Goal: Task Accomplishment & Management: Manage account settings

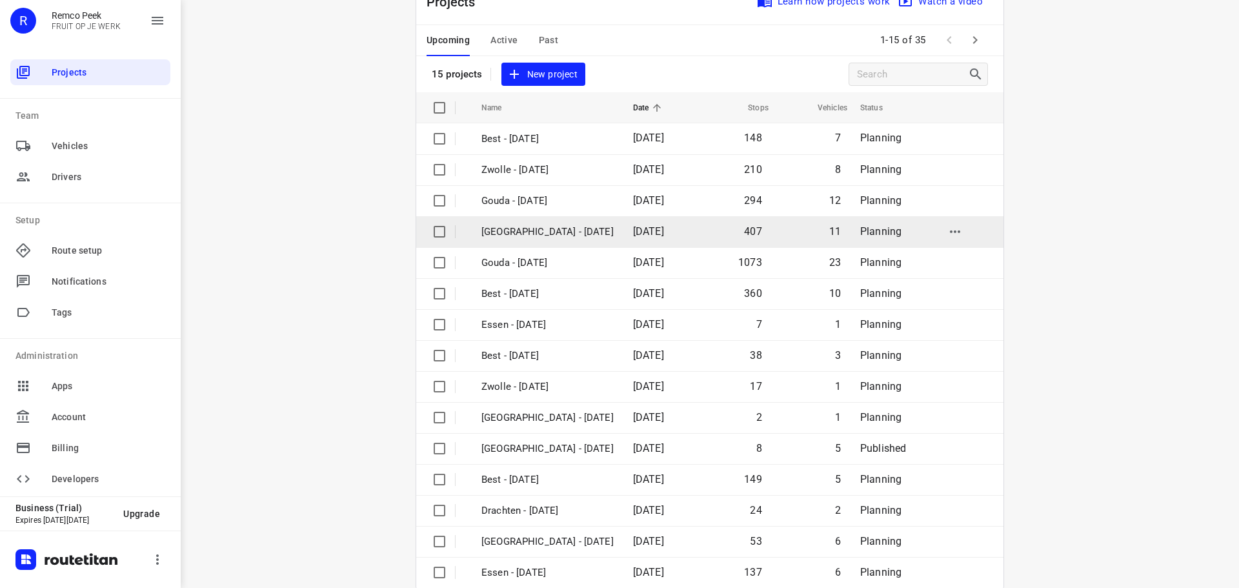
scroll to position [65, 0]
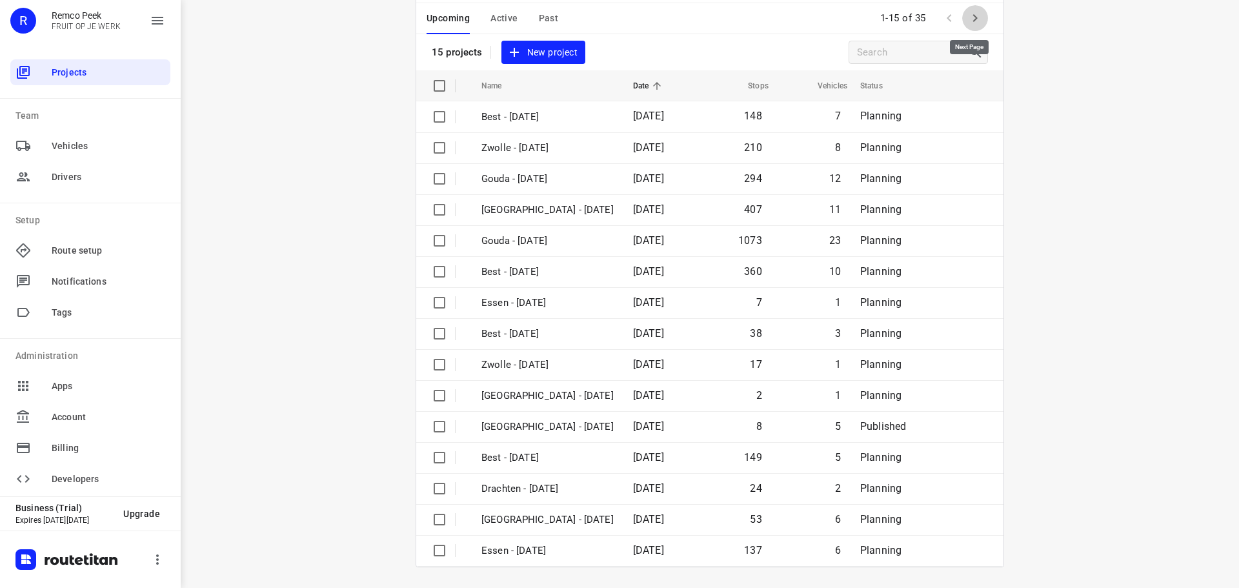
click at [978, 16] on icon "button" at bounding box center [975, 17] width 15 height 15
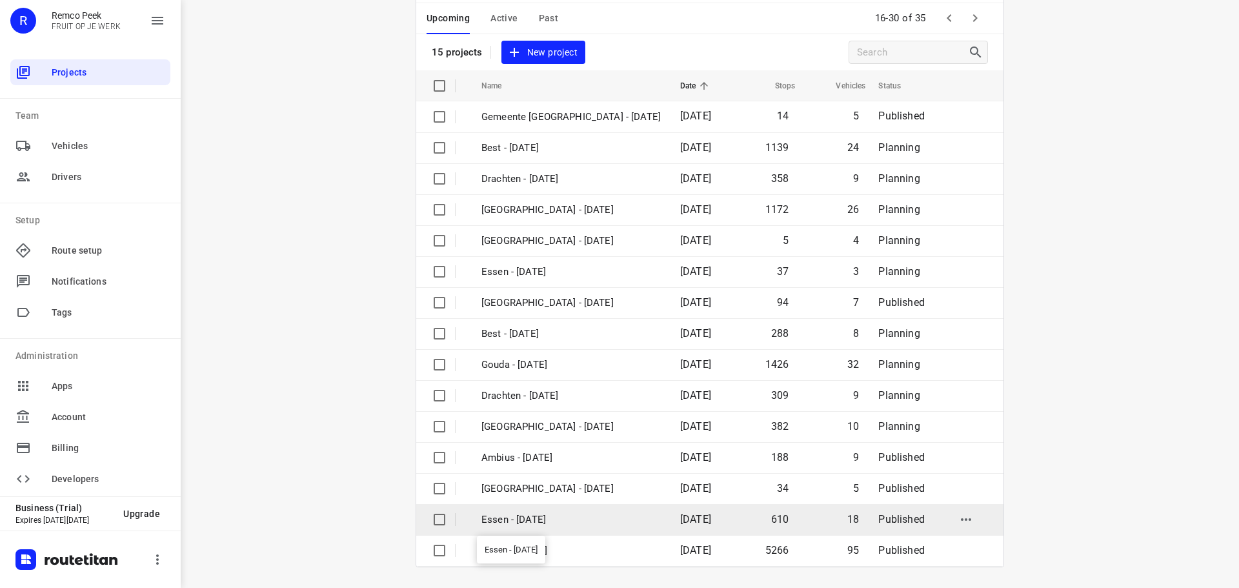
click at [518, 514] on p "Essen - [DATE]" at bounding box center [571, 520] width 179 height 15
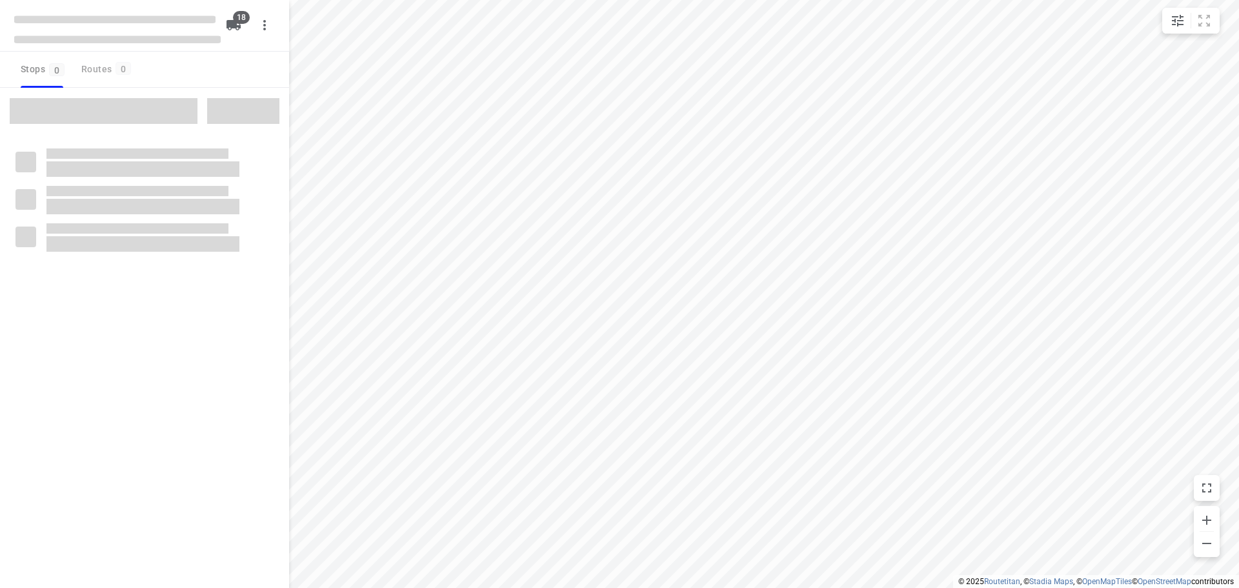
checkbox input "true"
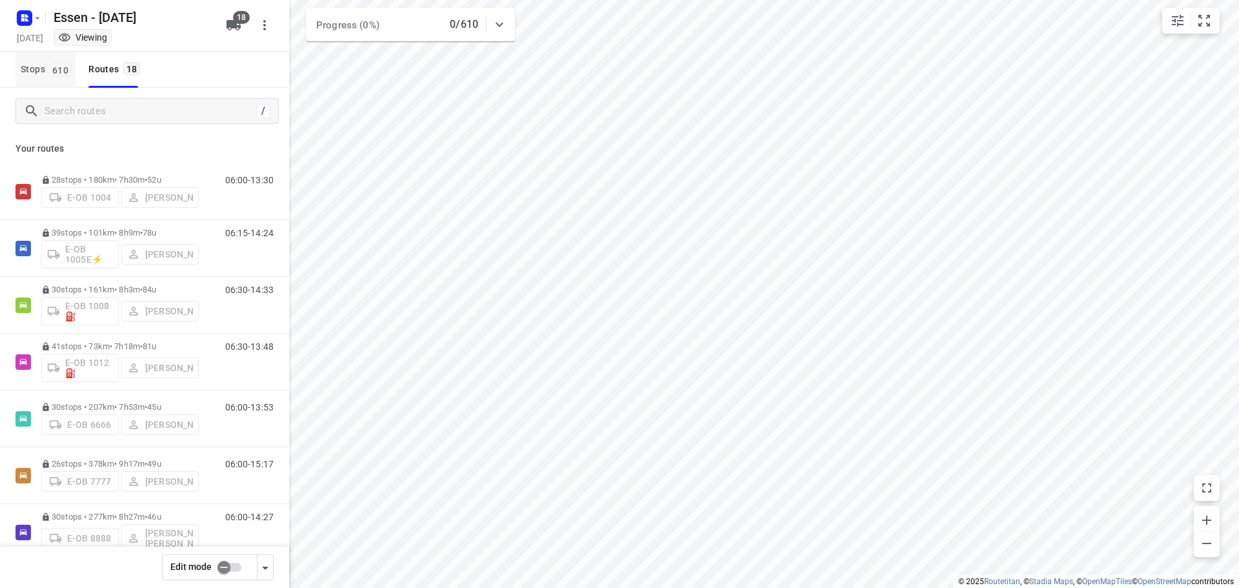
click at [72, 72] on span "610" at bounding box center [60, 69] width 23 height 13
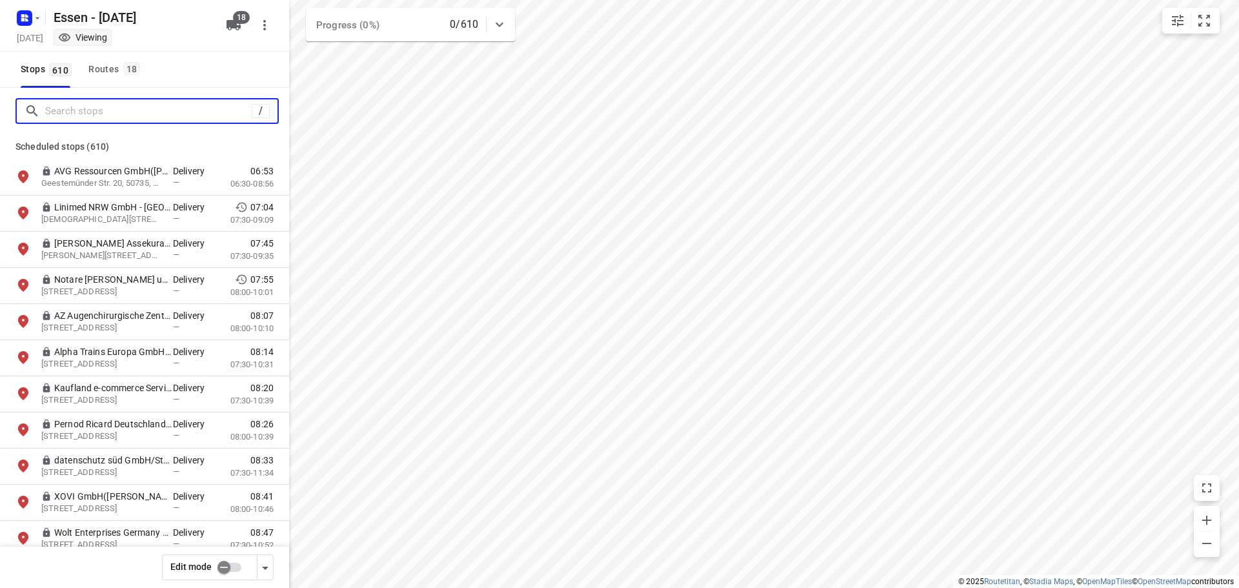
click at [81, 103] on input "Search stops" at bounding box center [148, 111] width 207 height 20
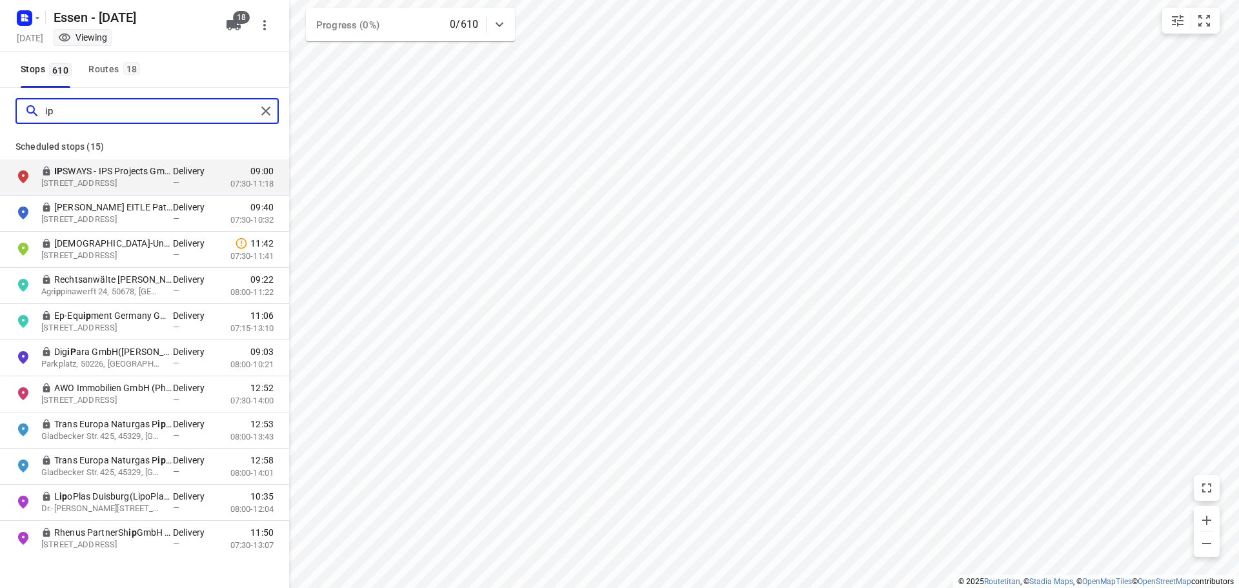
type input "i"
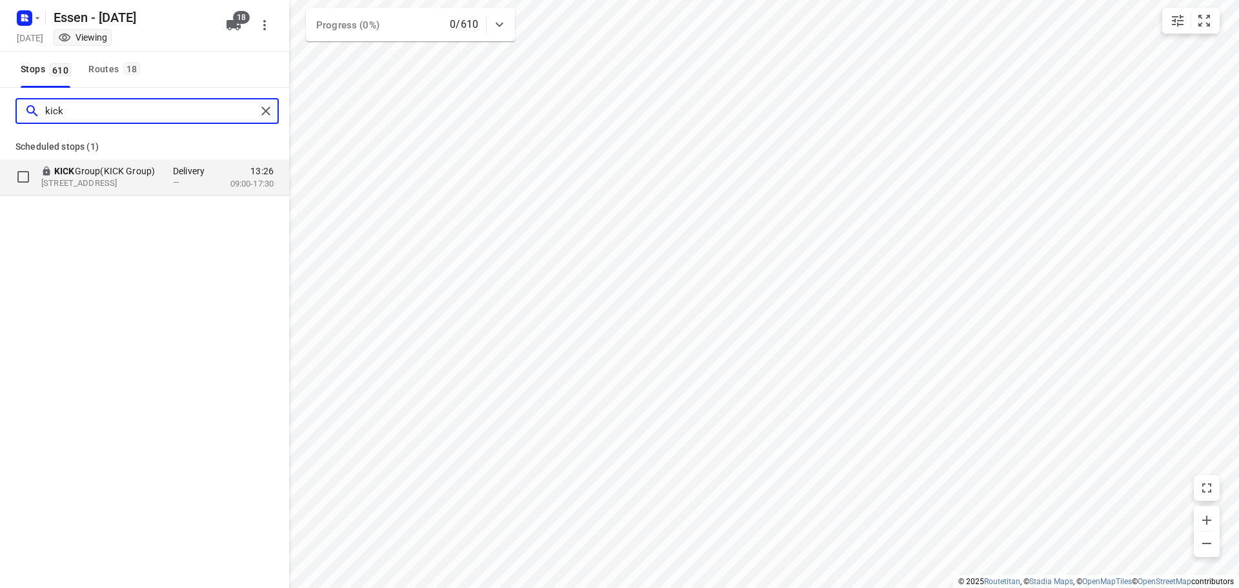
type input "kick"
click at [88, 169] on p "KICK Group(KICK Group)" at bounding box center [113, 171] width 119 height 13
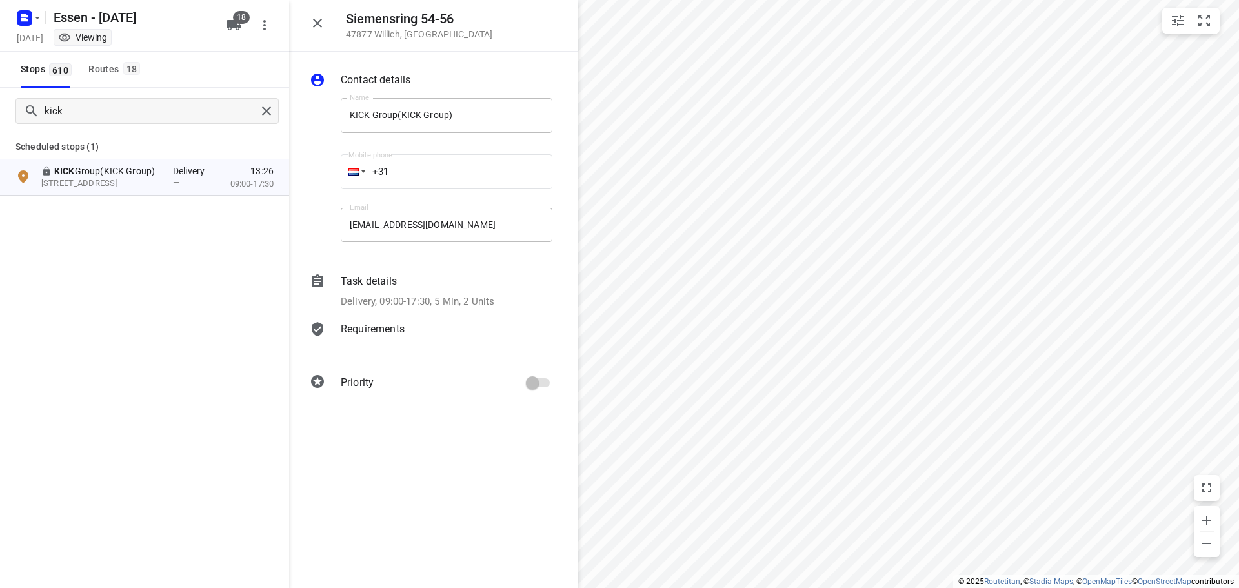
click at [319, 23] on icon "button" at bounding box center [317, 22] width 15 height 15
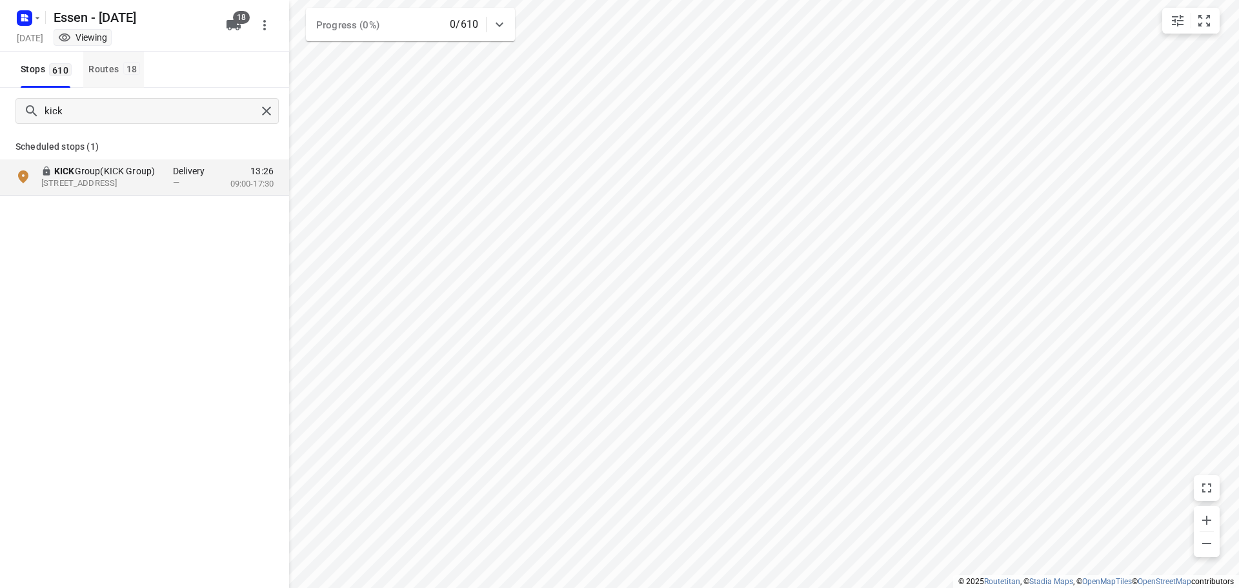
click at [114, 63] on div "Routes 18" at bounding box center [116, 69] width 56 height 16
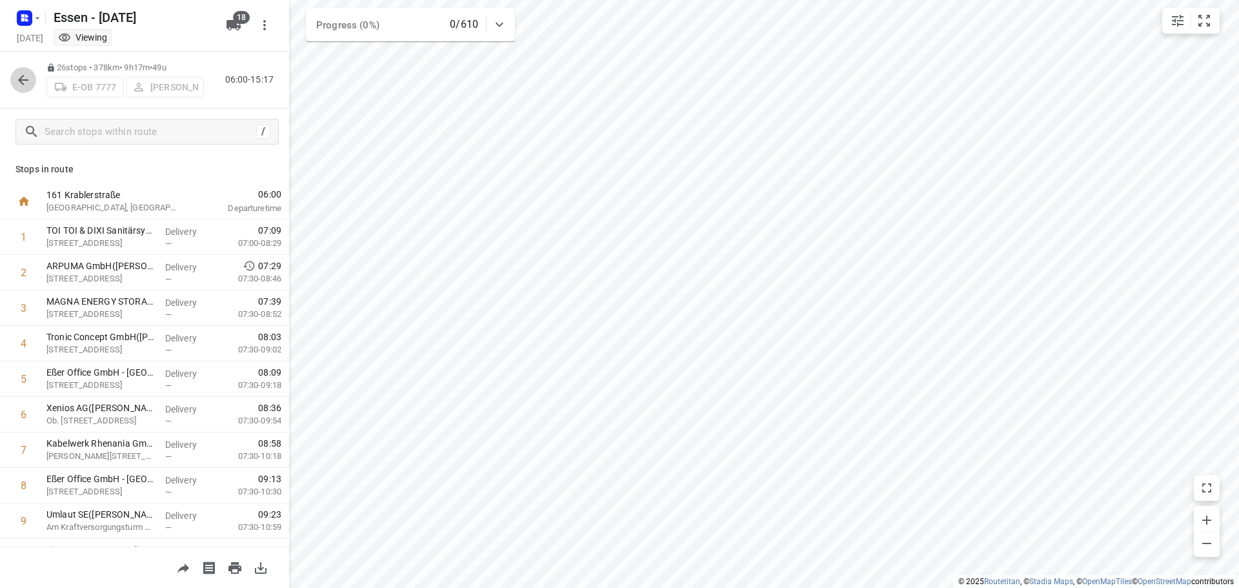
click at [21, 86] on icon "button" at bounding box center [22, 79] width 15 height 15
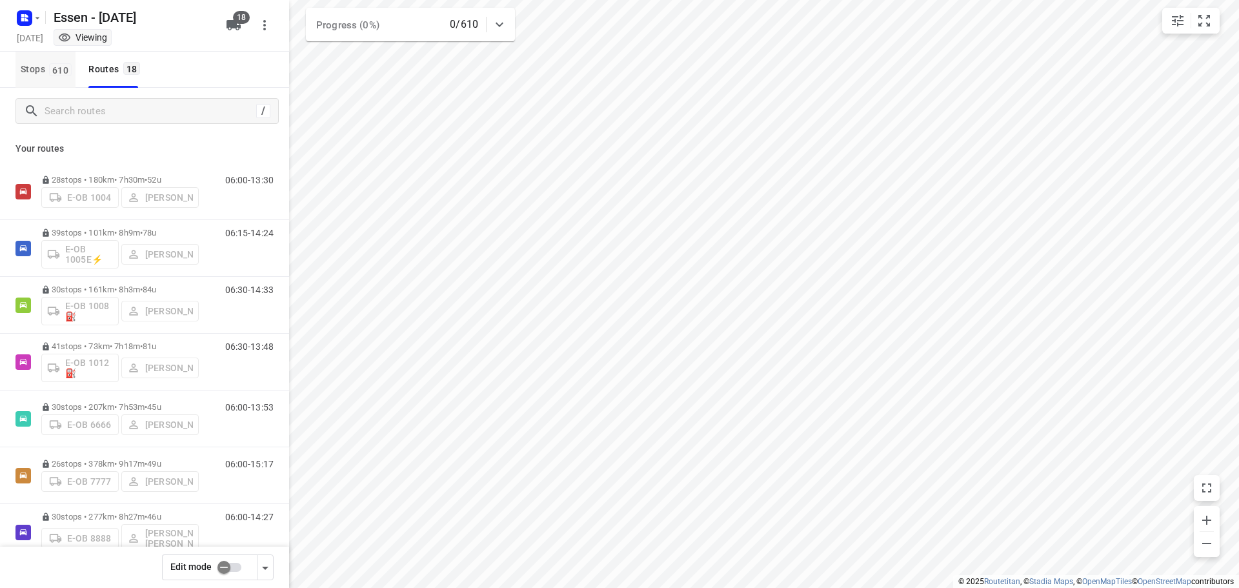
click at [48, 74] on span "Stops 610" at bounding box center [48, 69] width 55 height 16
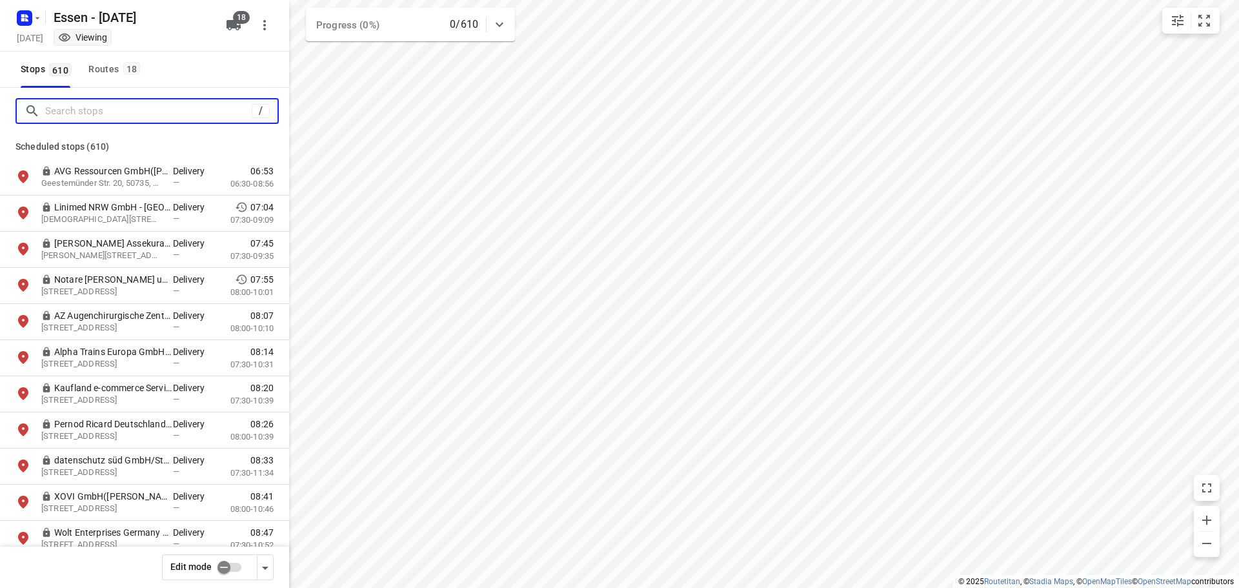
click at [67, 108] on input "Search stops" at bounding box center [148, 111] width 207 height 20
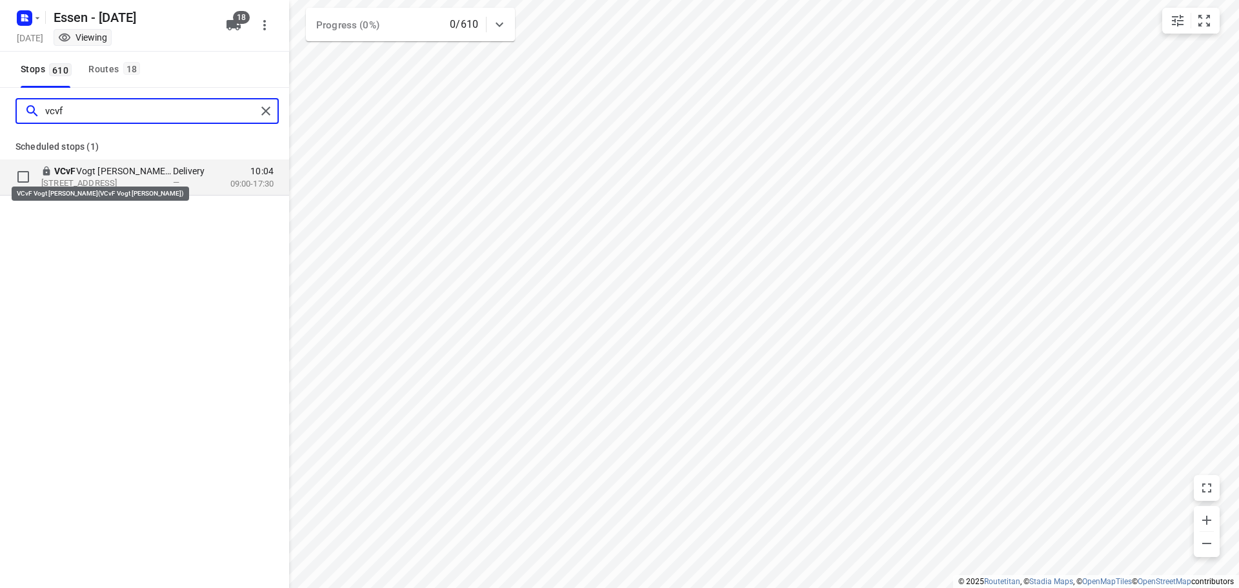
type input "vcvf"
click at [156, 170] on p "VCvF Vogt Calderón von Fragstein(VCvF Vogt Calderón von Fragstein)" at bounding box center [113, 171] width 119 height 13
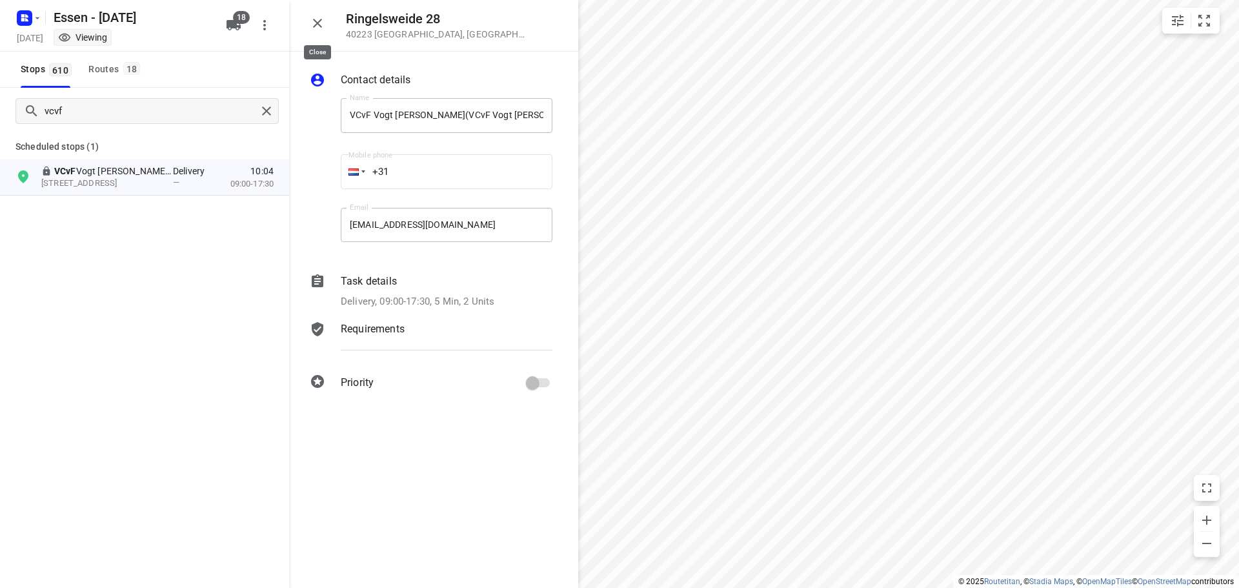
click at [314, 24] on icon "button" at bounding box center [317, 22] width 15 height 15
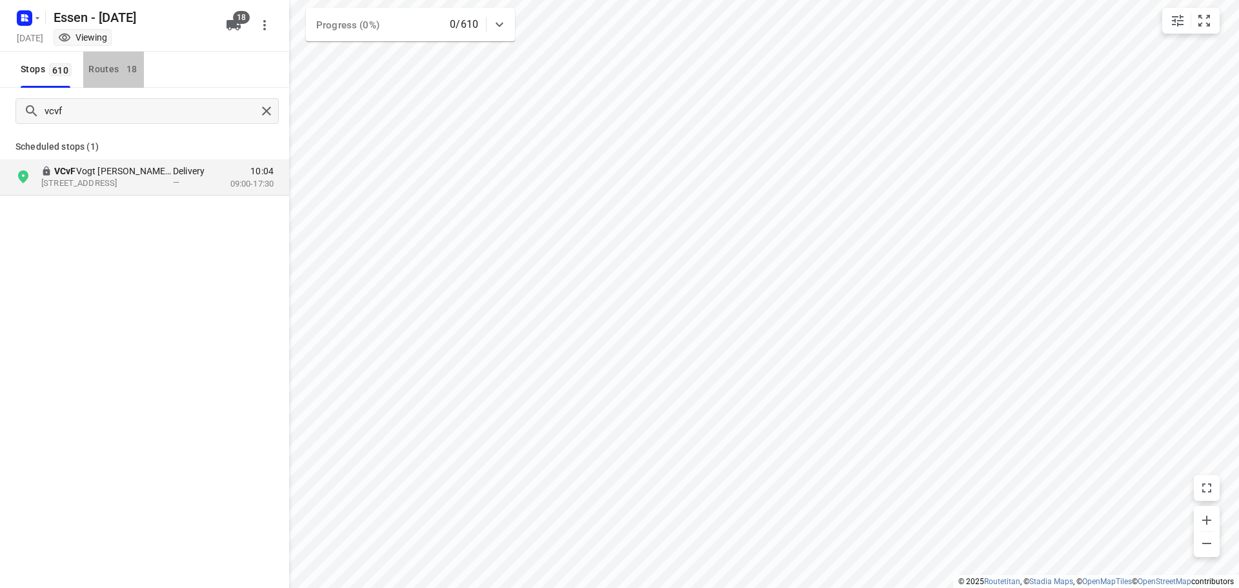
click at [83, 62] on button "Routes 18" at bounding box center [113, 70] width 61 height 36
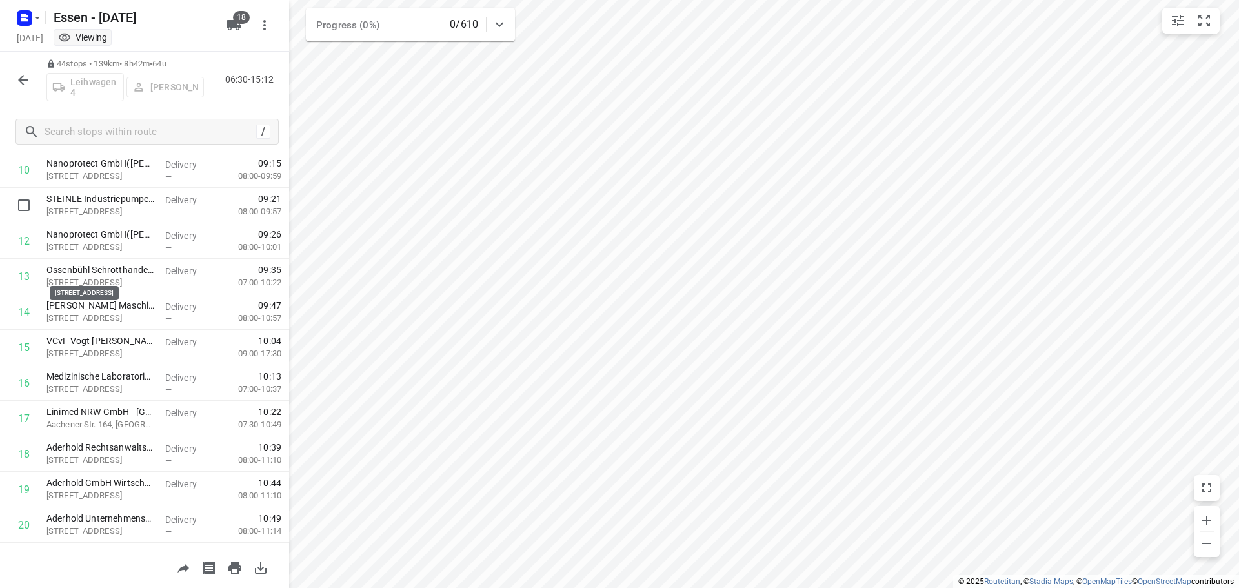
scroll to position [387, 0]
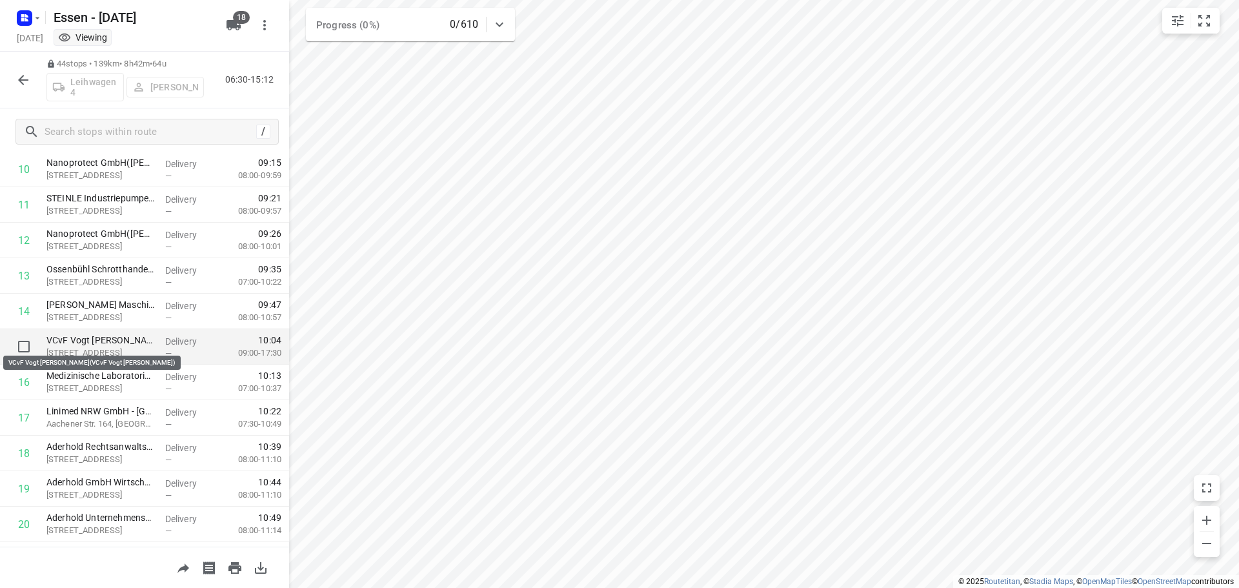
click at [130, 336] on p "VCvF Vogt Calderón von Fragstein(VCvF Vogt Calderón von Fragstein)" at bounding box center [100, 340] width 108 height 13
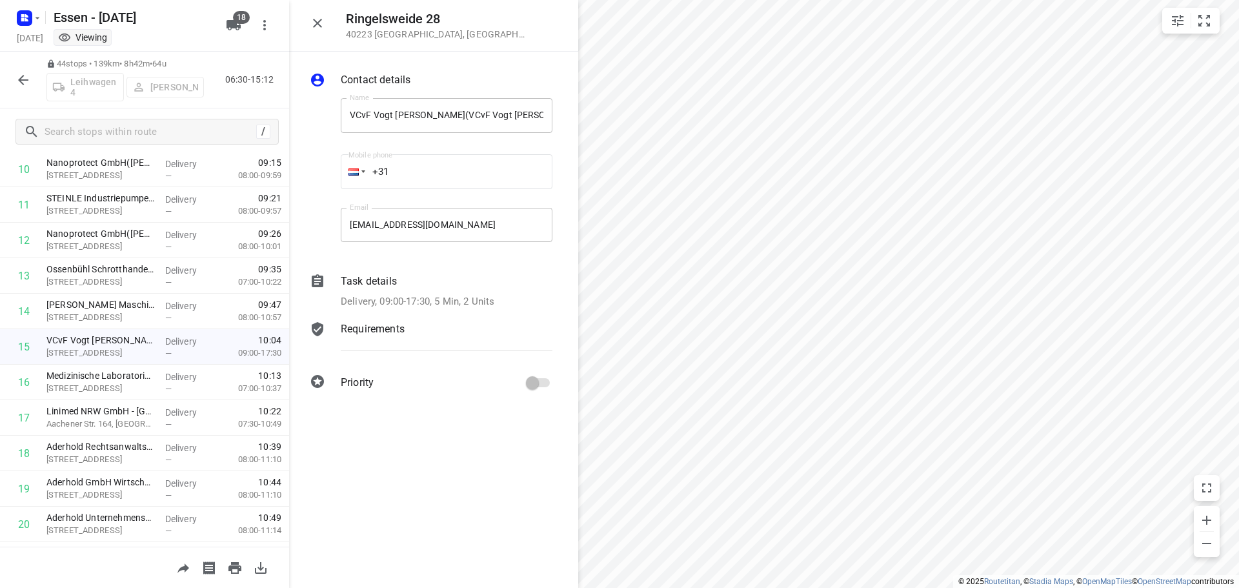
click at [383, 278] on p "Task details" at bounding box center [369, 281] width 56 height 15
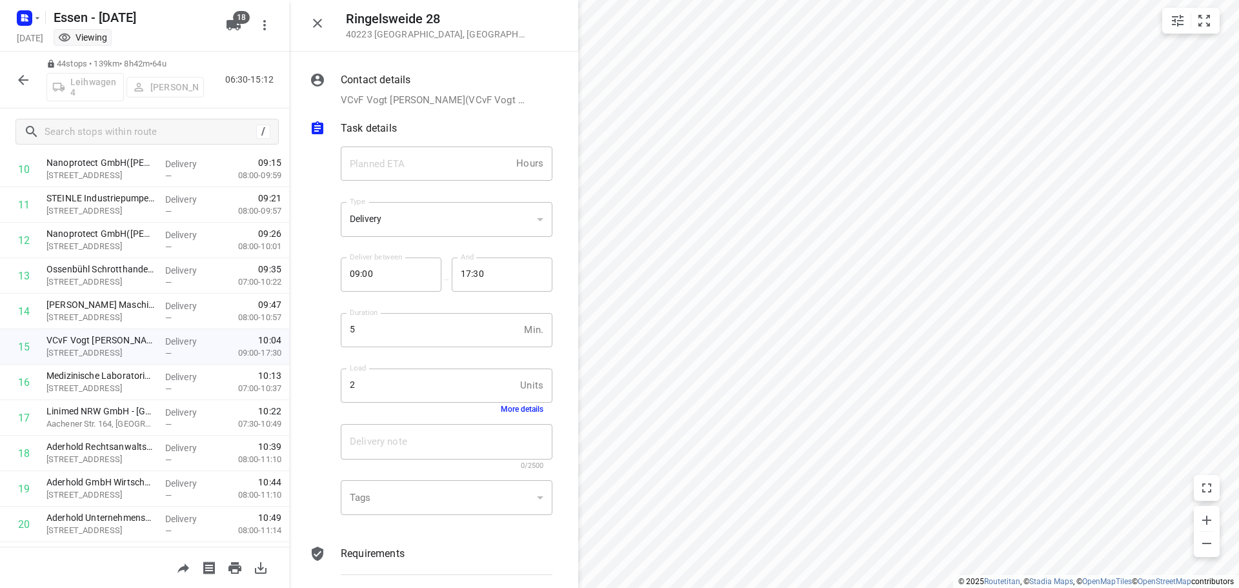
click at [523, 409] on button "More details" at bounding box center [522, 409] width 43 height 9
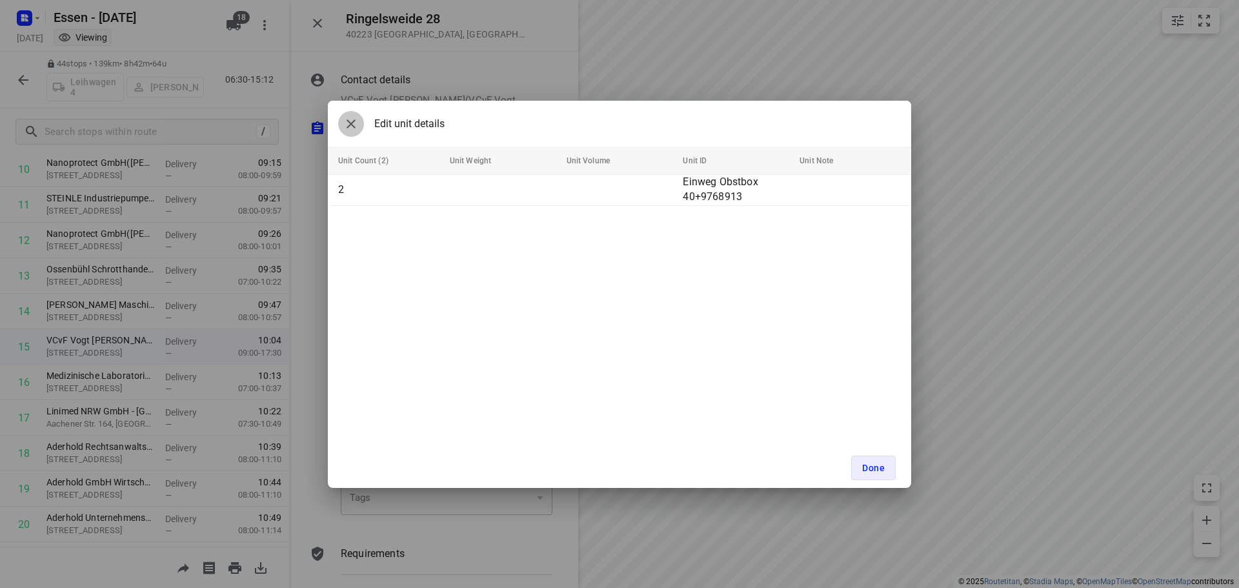
click at [349, 127] on icon "button" at bounding box center [351, 123] width 9 height 9
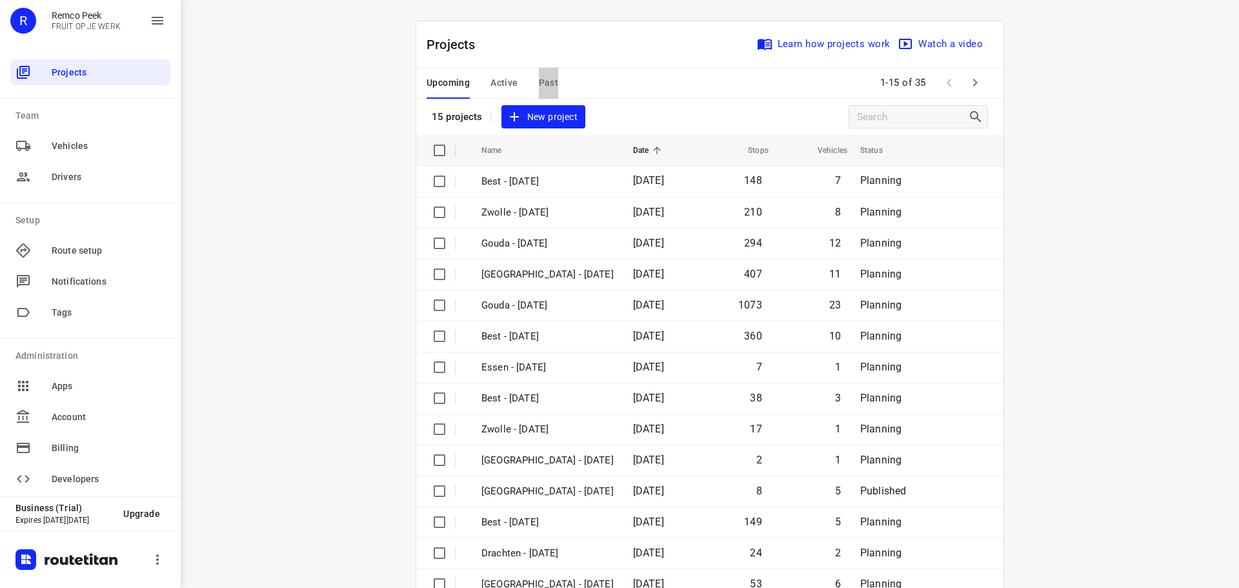
click at [539, 86] on span "Past" at bounding box center [549, 83] width 20 height 16
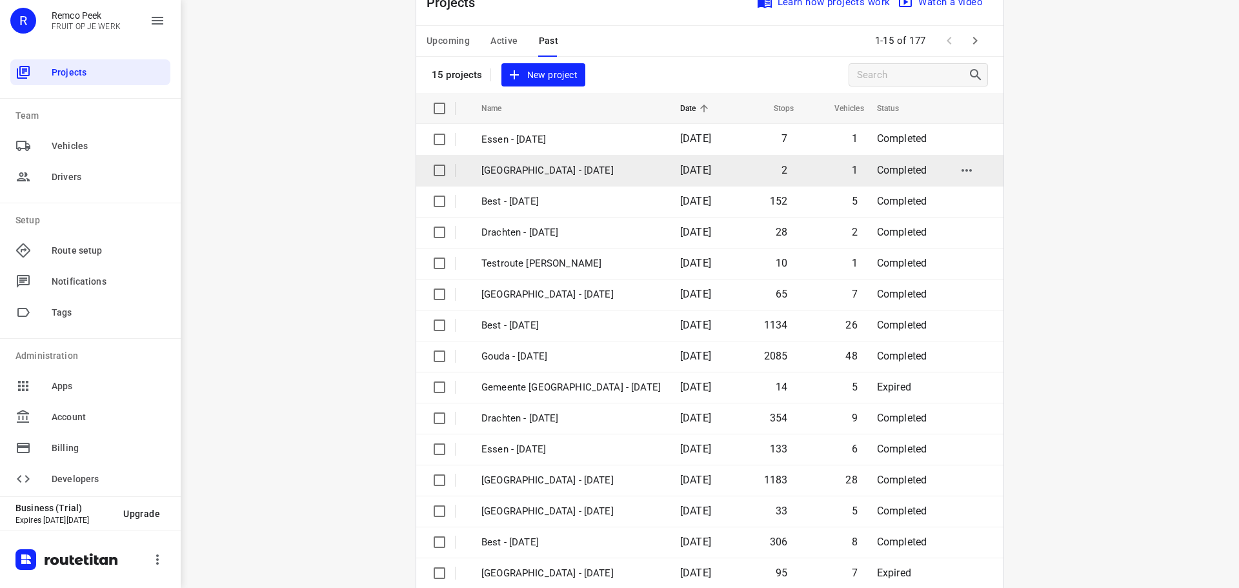
scroll to position [65, 0]
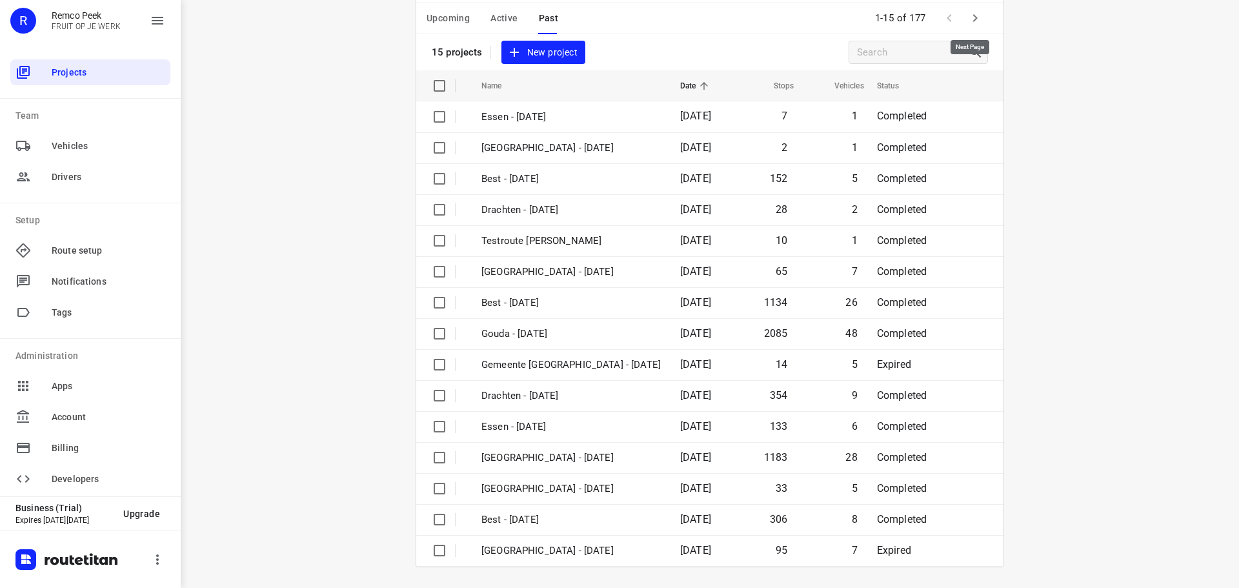
click at [962, 14] on button "button" at bounding box center [975, 18] width 26 height 26
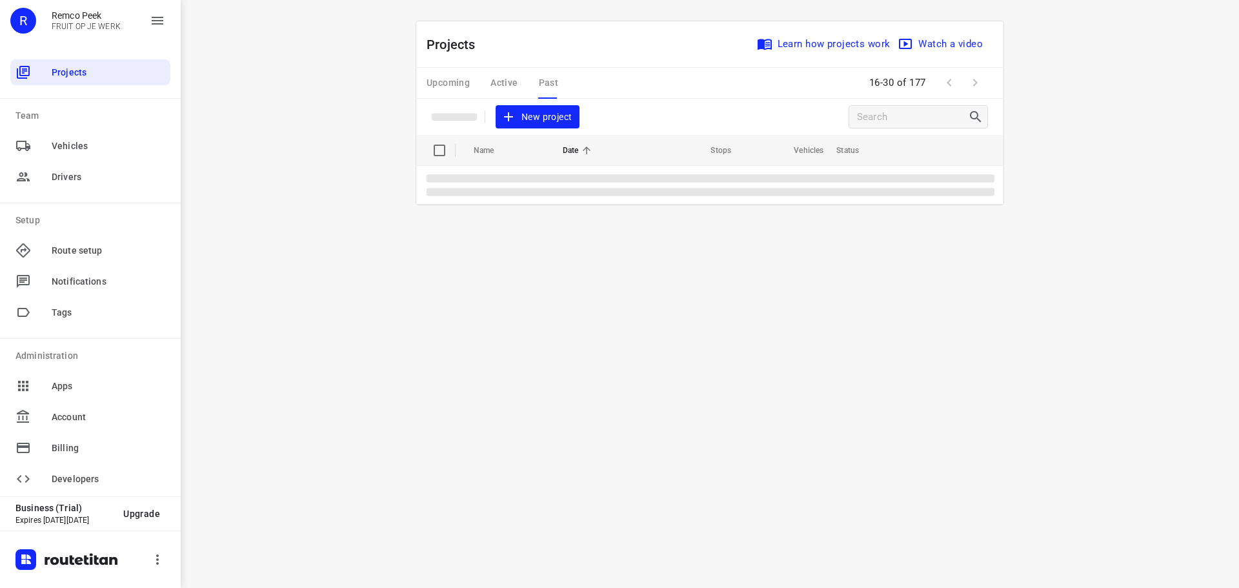
scroll to position [0, 0]
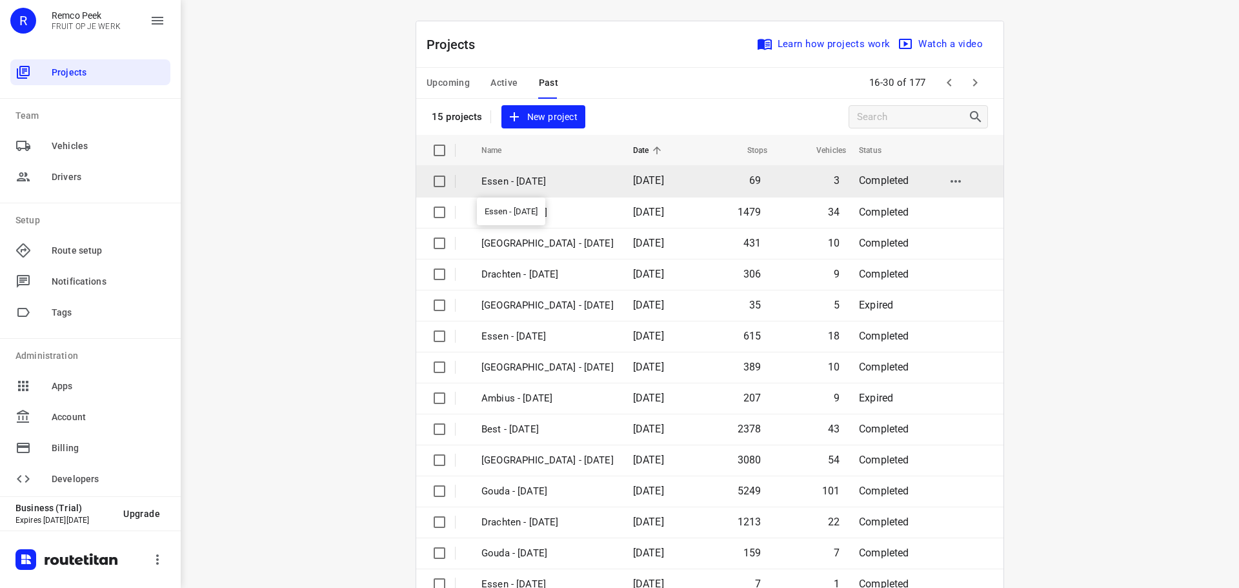
click at [505, 178] on p "Essen - [DATE]" at bounding box center [548, 181] width 132 height 15
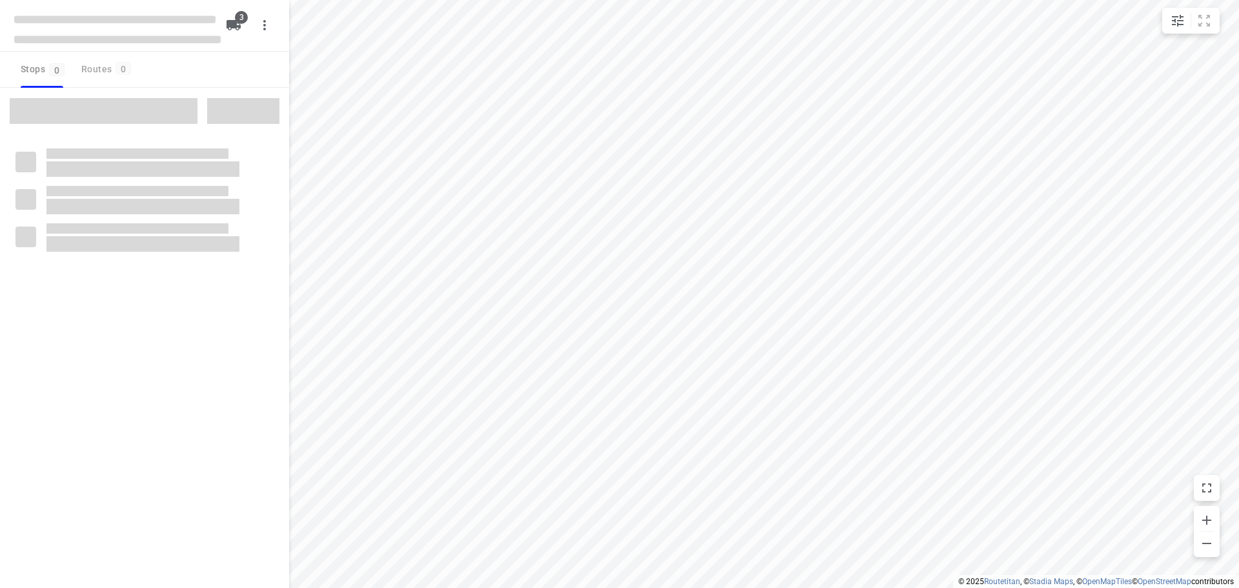
checkbox input "true"
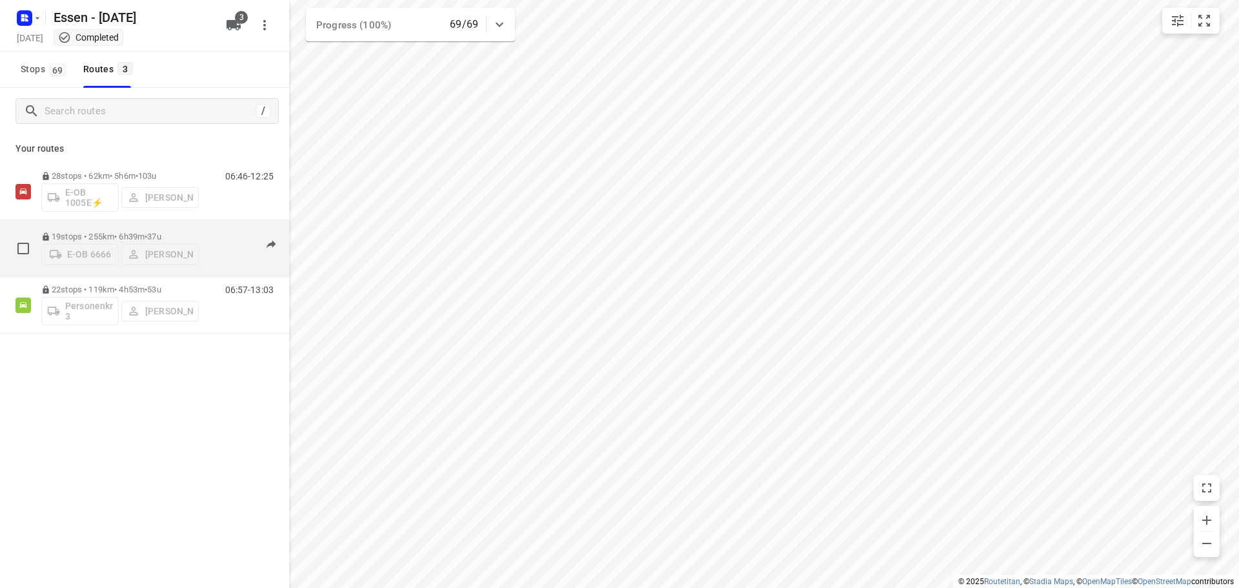
click at [154, 225] on div "19 stops • 255km • 6h39m • 37u E-OB 6666 [PERSON_NAME]" at bounding box center [120, 248] width 158 height 46
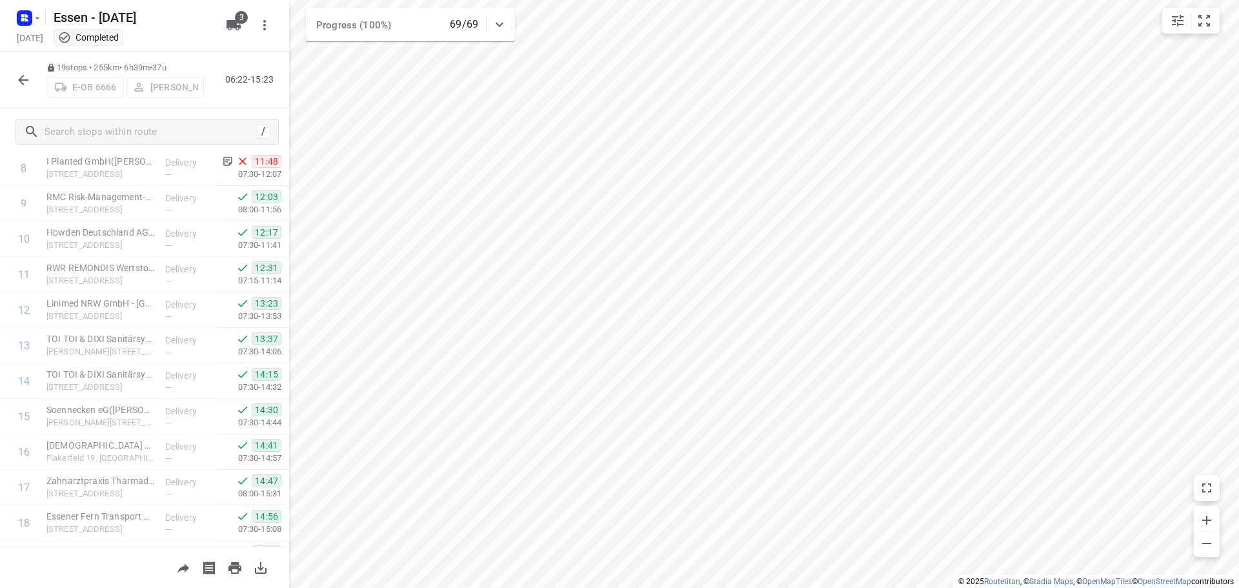
scroll to position [323, 0]
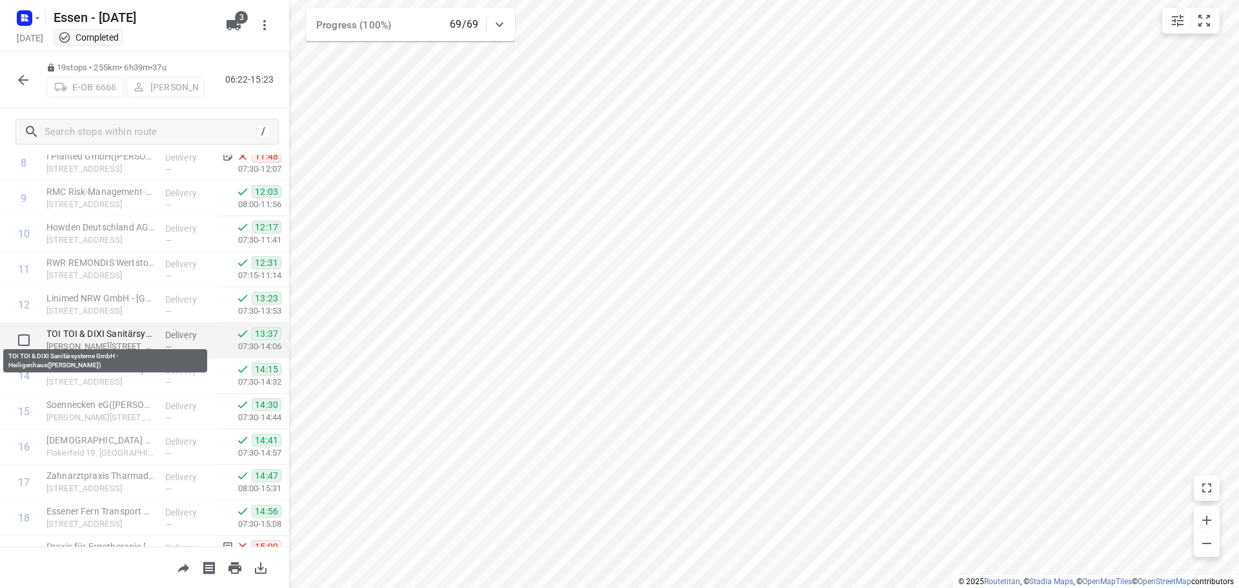
click at [126, 333] on p "TOI TOI & DIXI Sanitärsysteme GmbH - Heiligenhaus([PERSON_NAME])" at bounding box center [100, 333] width 108 height 13
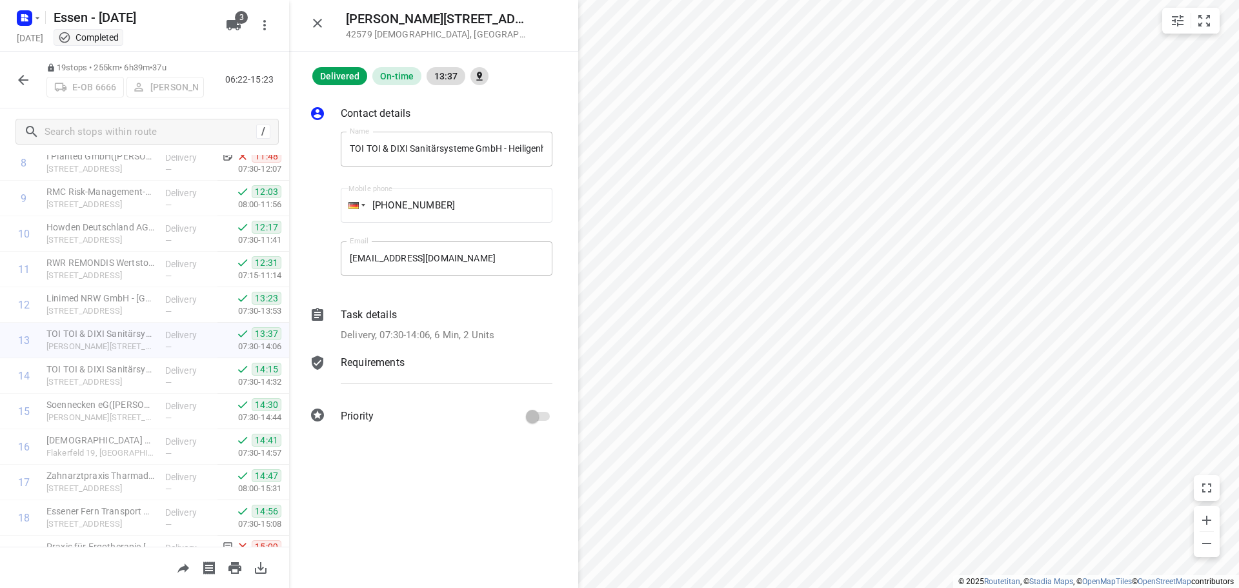
click at [365, 318] on p "Task details" at bounding box center [369, 314] width 56 height 15
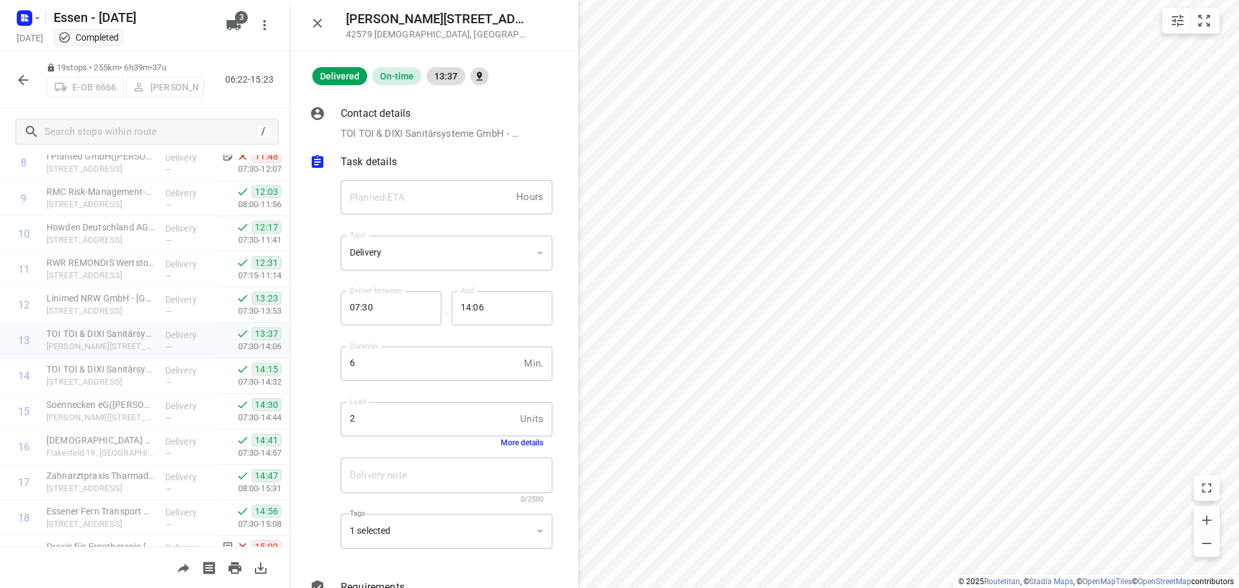
click at [517, 449] on div "Load 2 Units Load More details" at bounding box center [447, 424] width 222 height 61
click at [518, 443] on button "More details" at bounding box center [522, 442] width 43 height 9
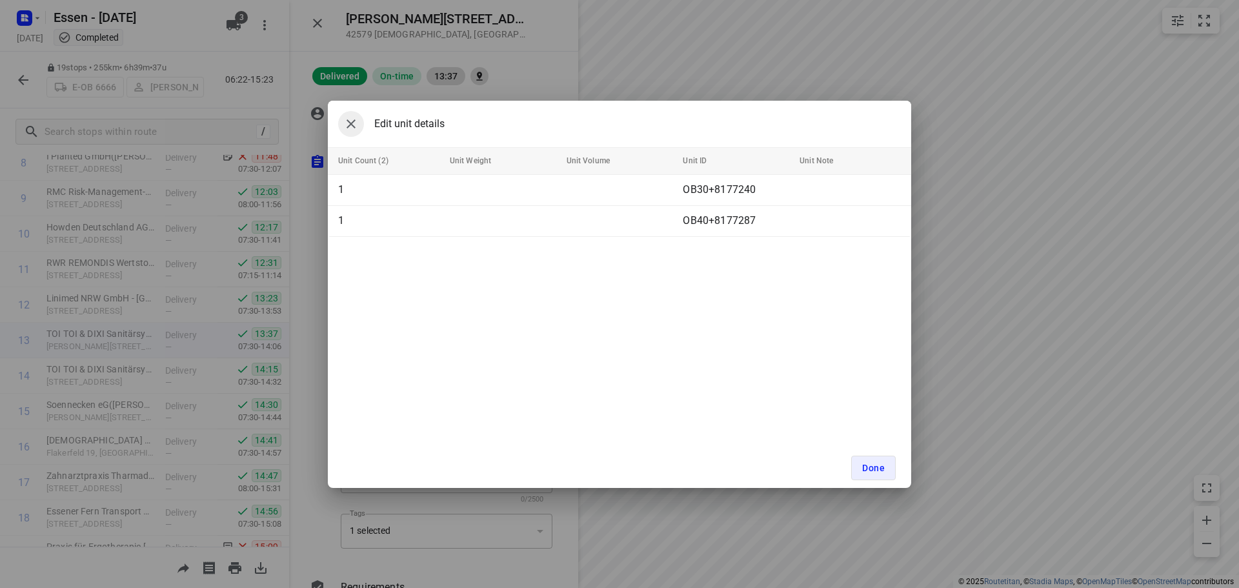
click at [353, 127] on icon "button" at bounding box center [350, 123] width 15 height 15
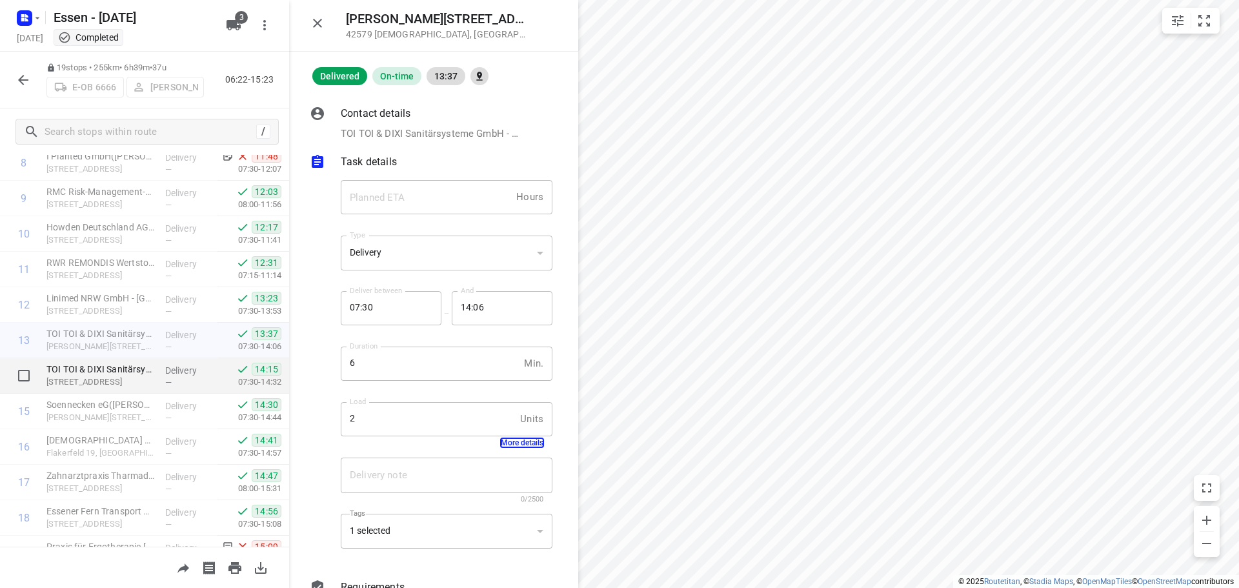
click at [154, 369] on div "TOI TOI & DIXI Sanitärsysteme GmbH - [GEOGRAPHIC_DATA]([PERSON_NAME][GEOGRAPHIC…" at bounding box center [100, 376] width 119 height 36
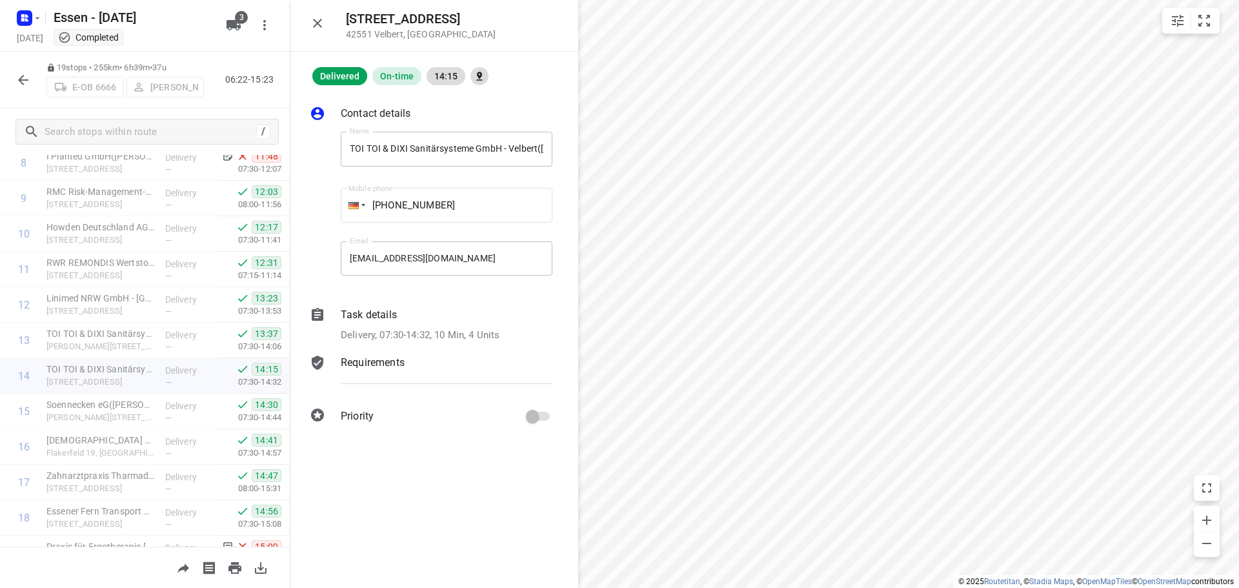
click at [447, 321] on div "Task details" at bounding box center [447, 314] width 212 height 15
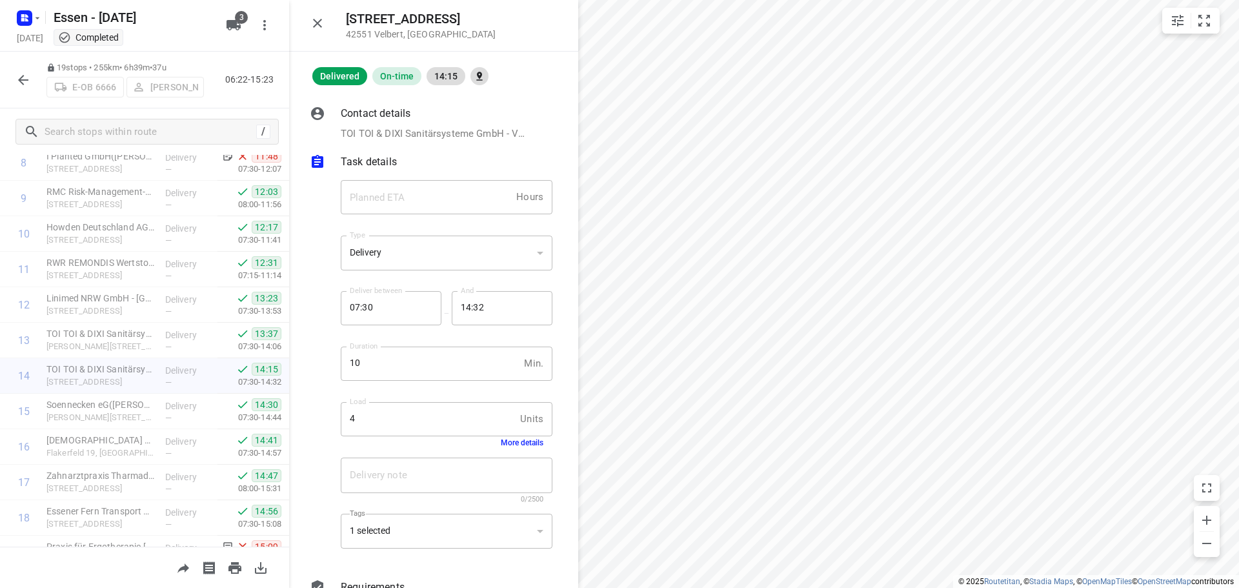
click at [529, 448] on div "Load 4 Units Load More details" at bounding box center [447, 424] width 222 height 61
click at [529, 445] on button "More details" at bounding box center [522, 442] width 43 height 9
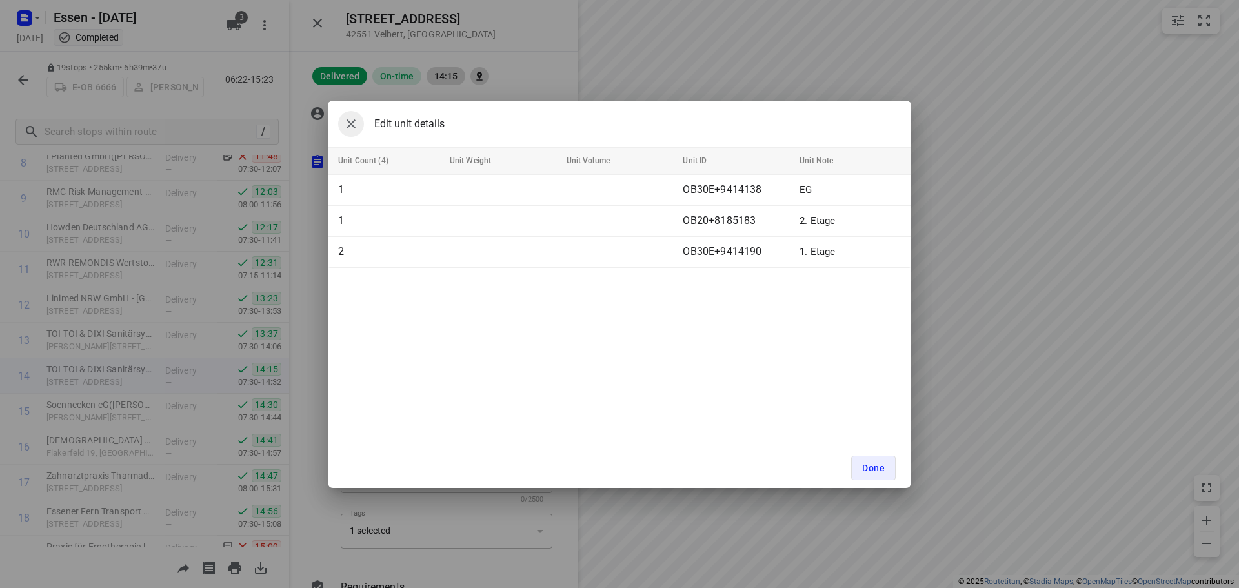
click at [347, 123] on icon "button" at bounding box center [350, 123] width 15 height 15
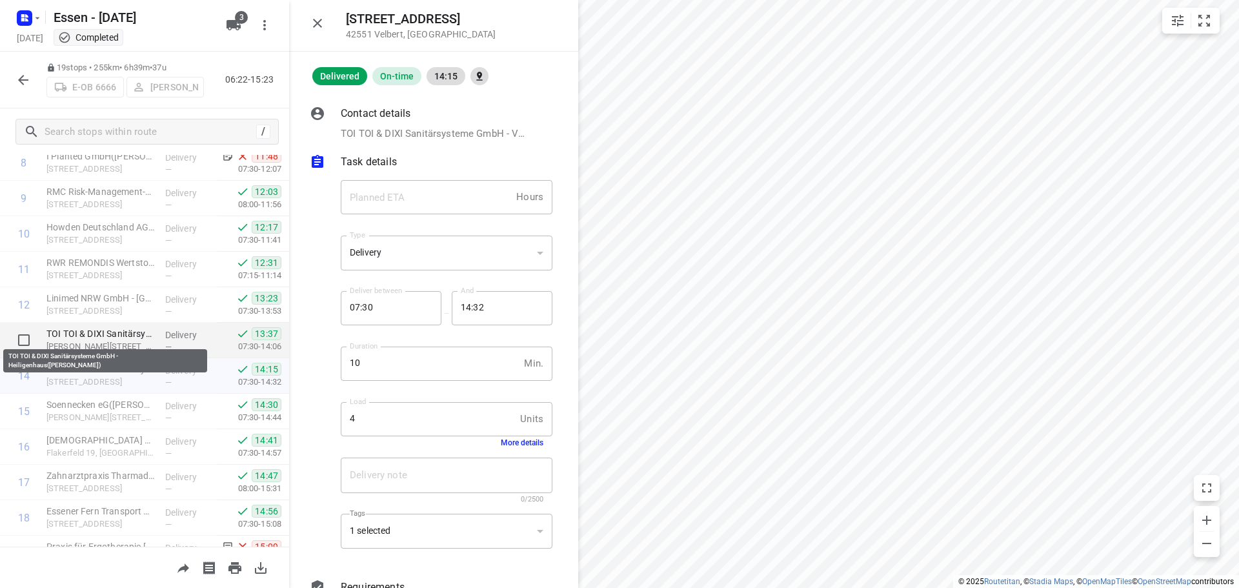
click at [114, 336] on p "TOI TOI & DIXI Sanitärsysteme GmbH - Heiligenhaus([PERSON_NAME])" at bounding box center [100, 333] width 108 height 13
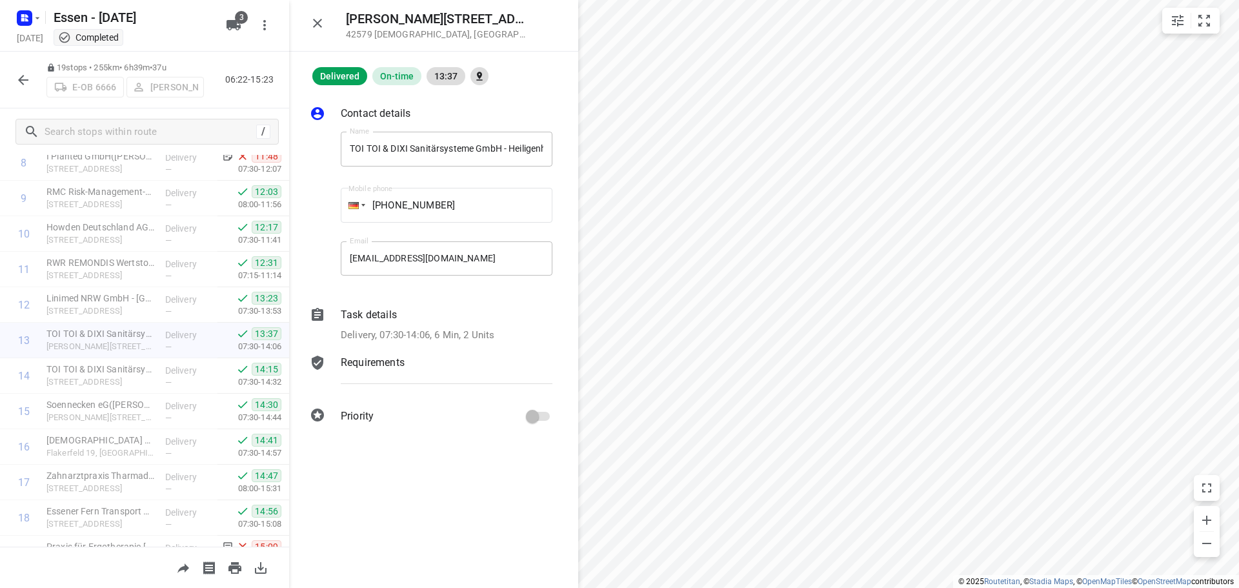
click at [409, 320] on div "Task details" at bounding box center [447, 314] width 212 height 15
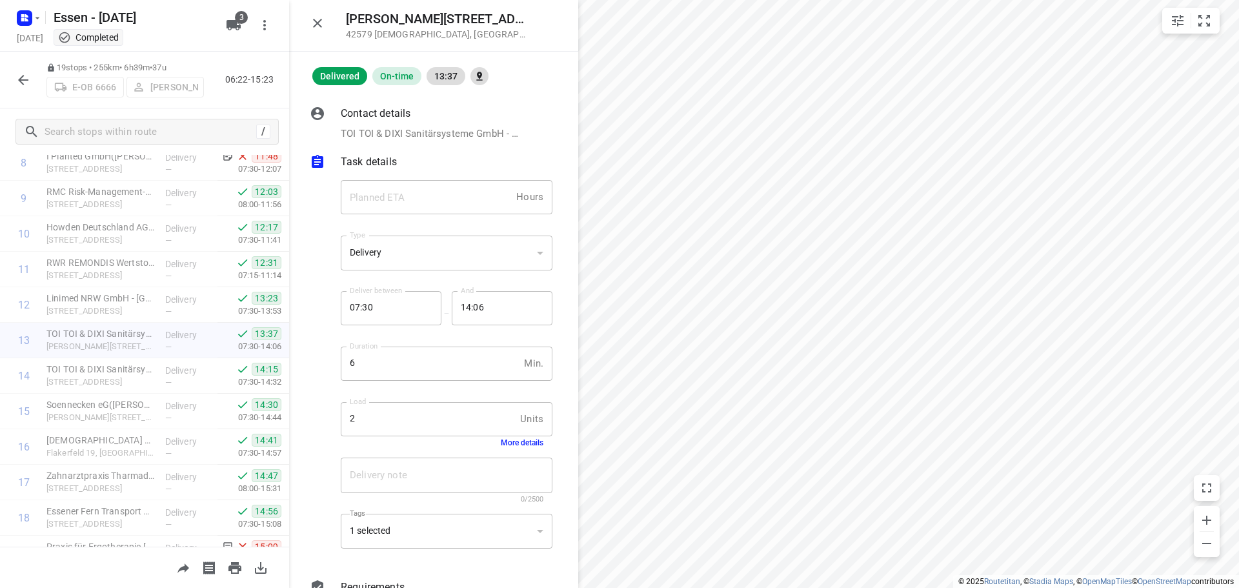
click at [515, 442] on button "More details" at bounding box center [522, 442] width 43 height 9
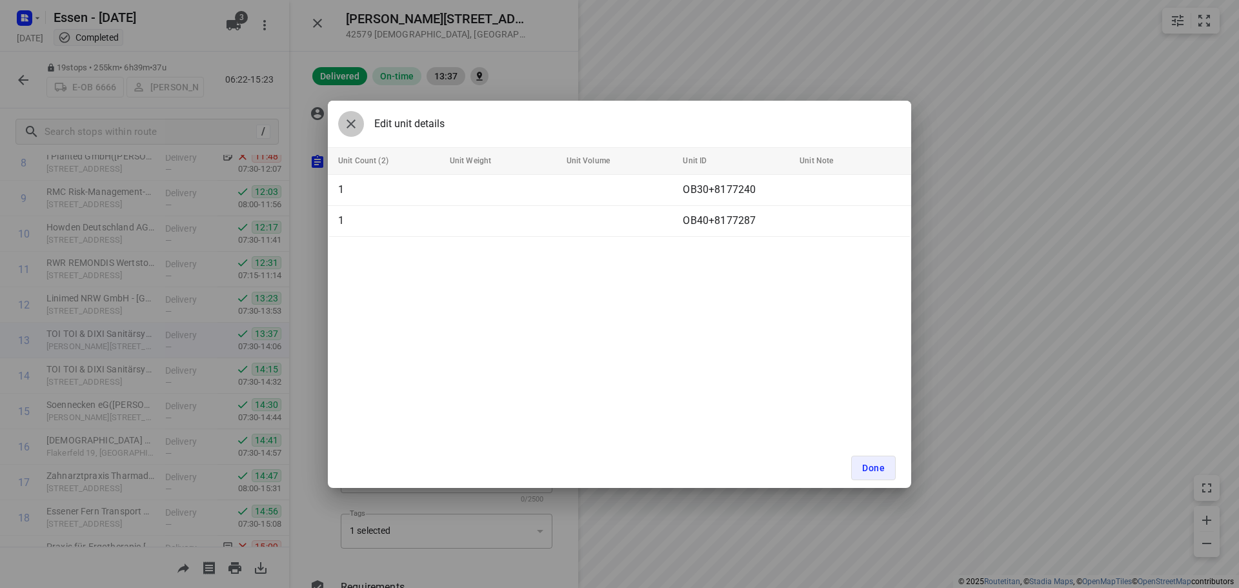
click at [358, 121] on icon "button" at bounding box center [350, 123] width 15 height 15
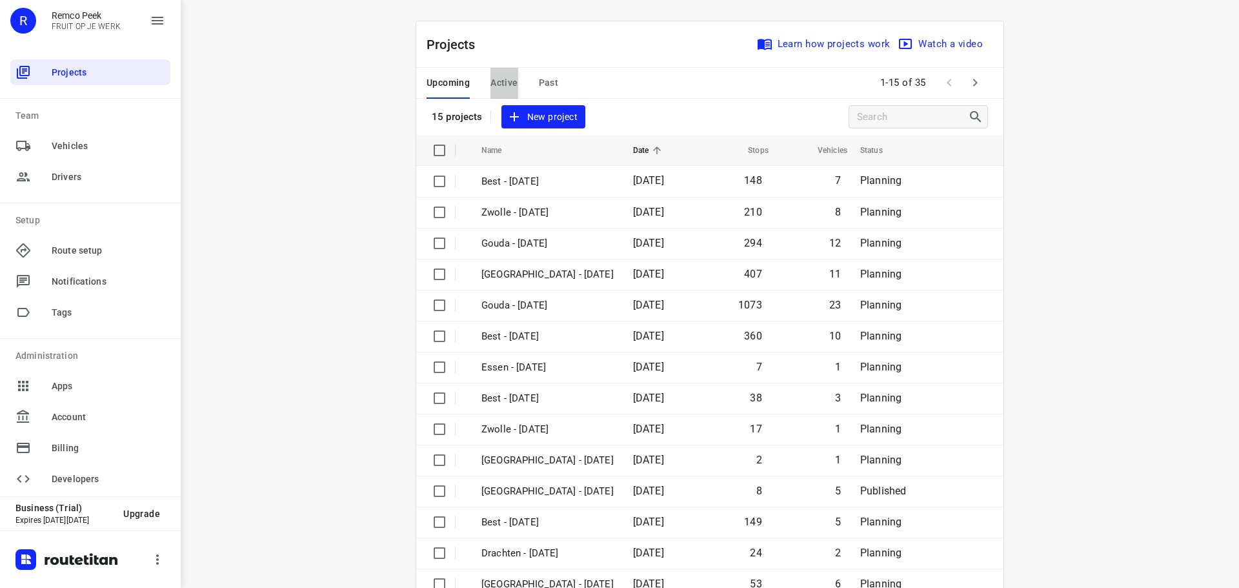
click at [503, 81] on span "Active" at bounding box center [504, 83] width 27 height 16
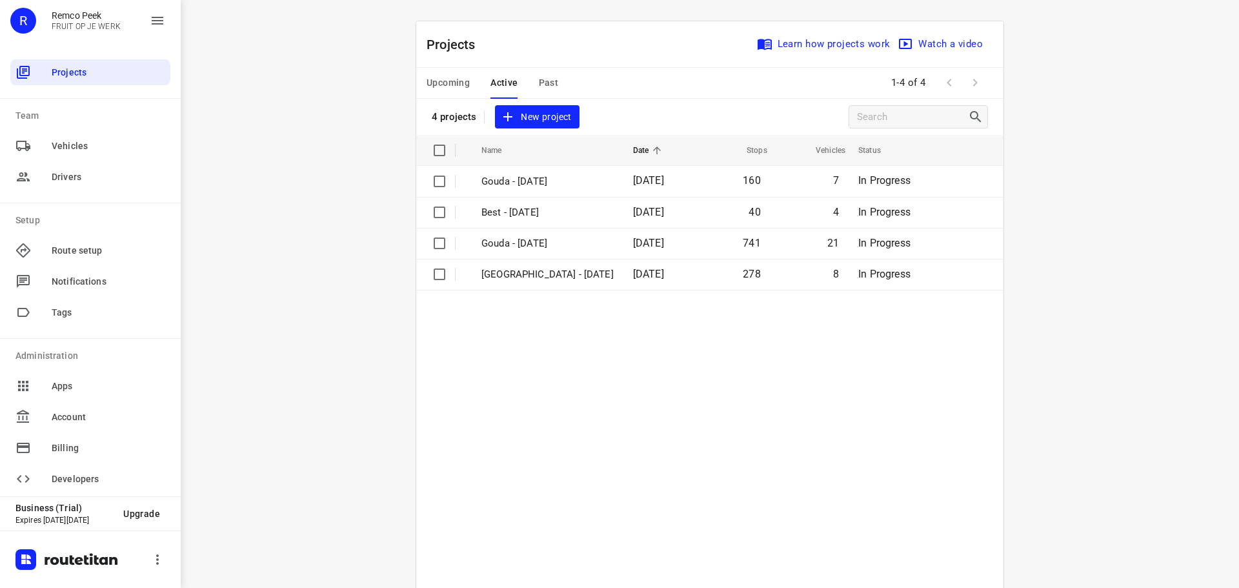
click at [454, 76] on span "Upcoming" at bounding box center [448, 83] width 43 height 16
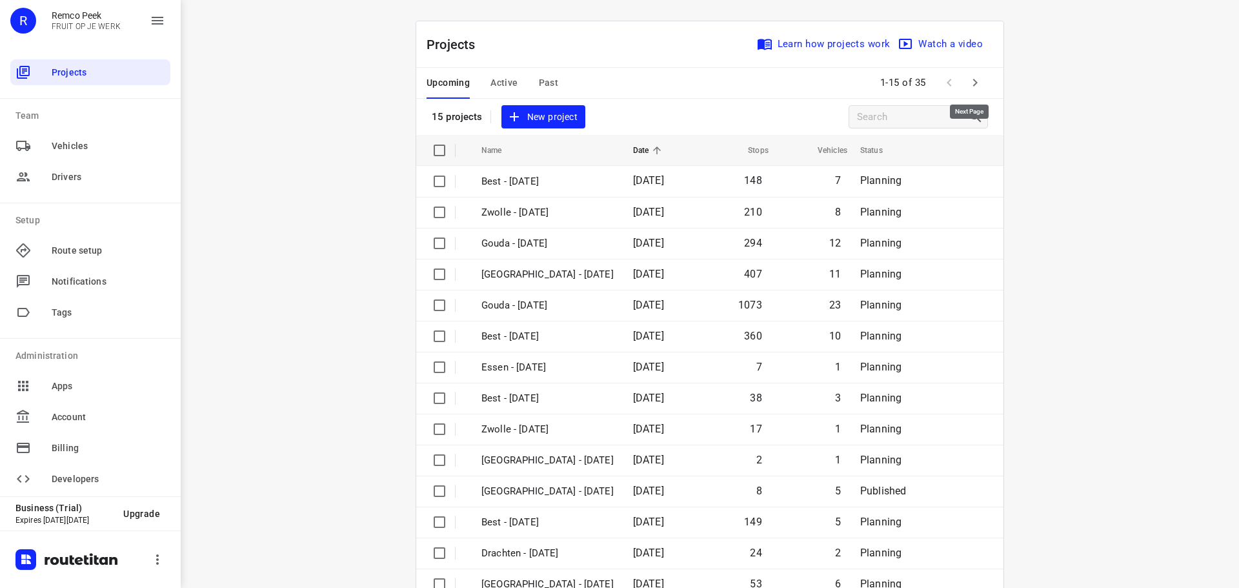
click at [968, 83] on icon "button" at bounding box center [975, 82] width 15 height 15
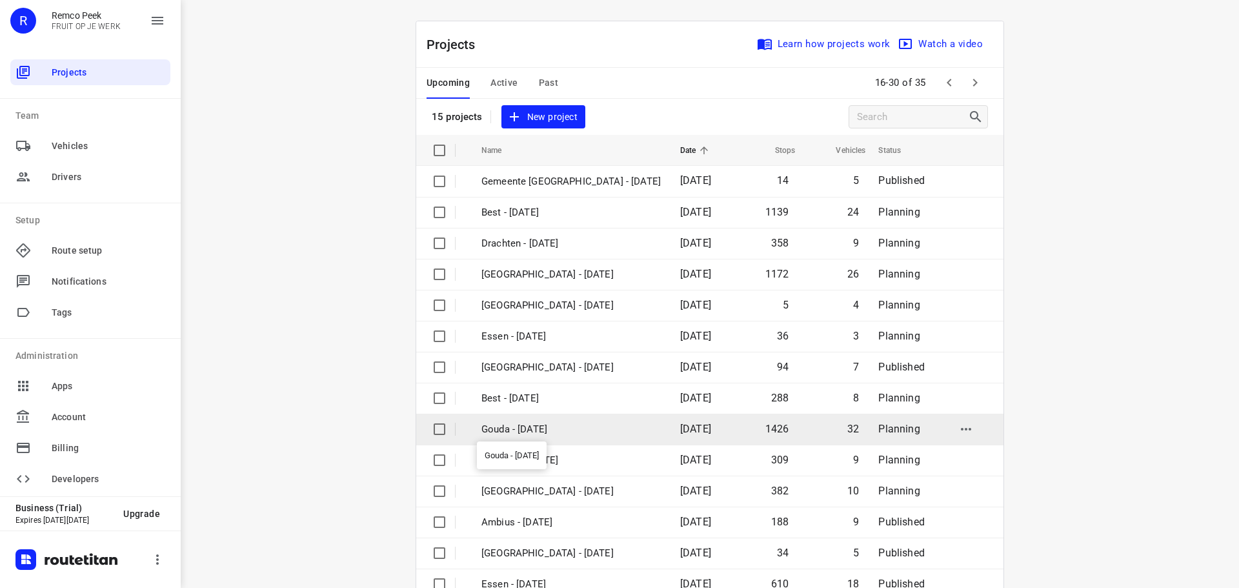
scroll to position [65, 0]
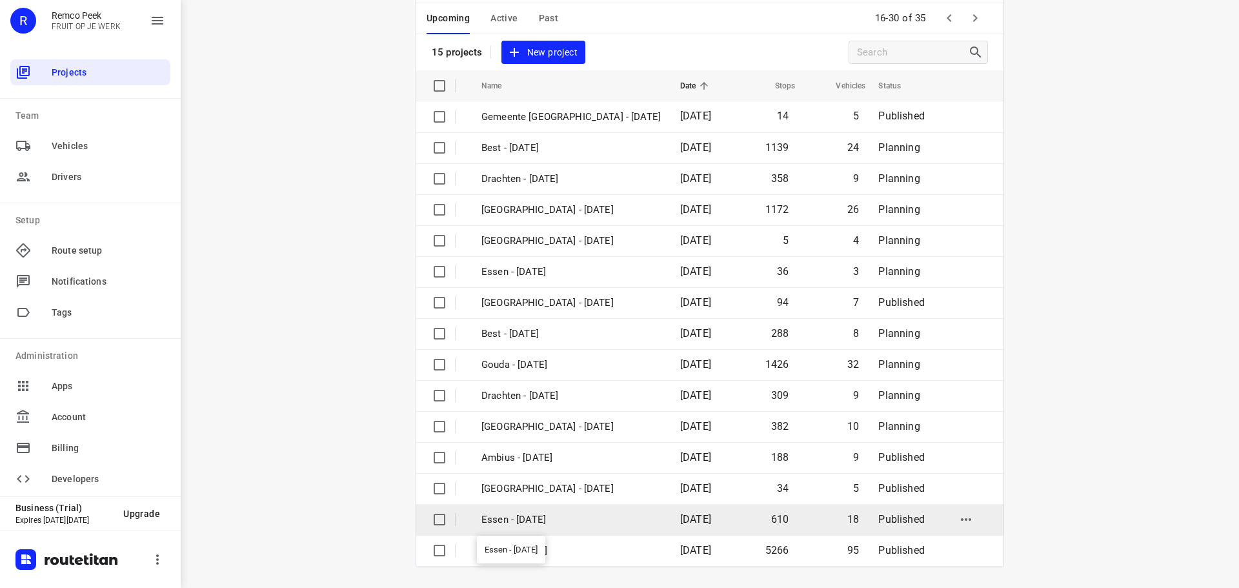
click at [522, 518] on p "Essen - [DATE]" at bounding box center [571, 520] width 179 height 15
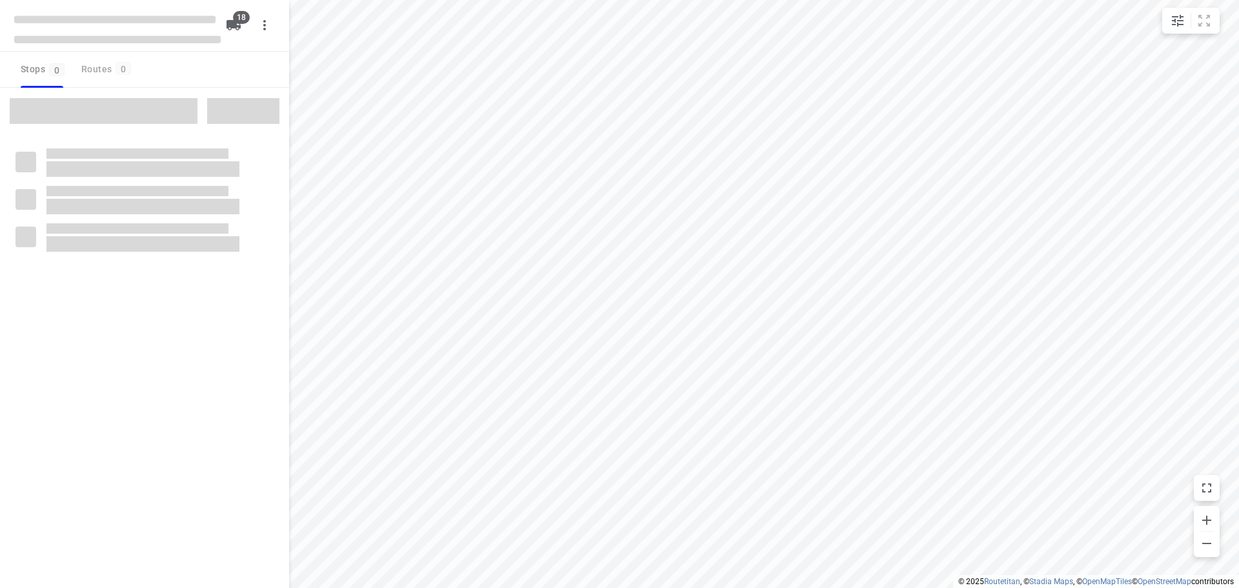
checkbox input "true"
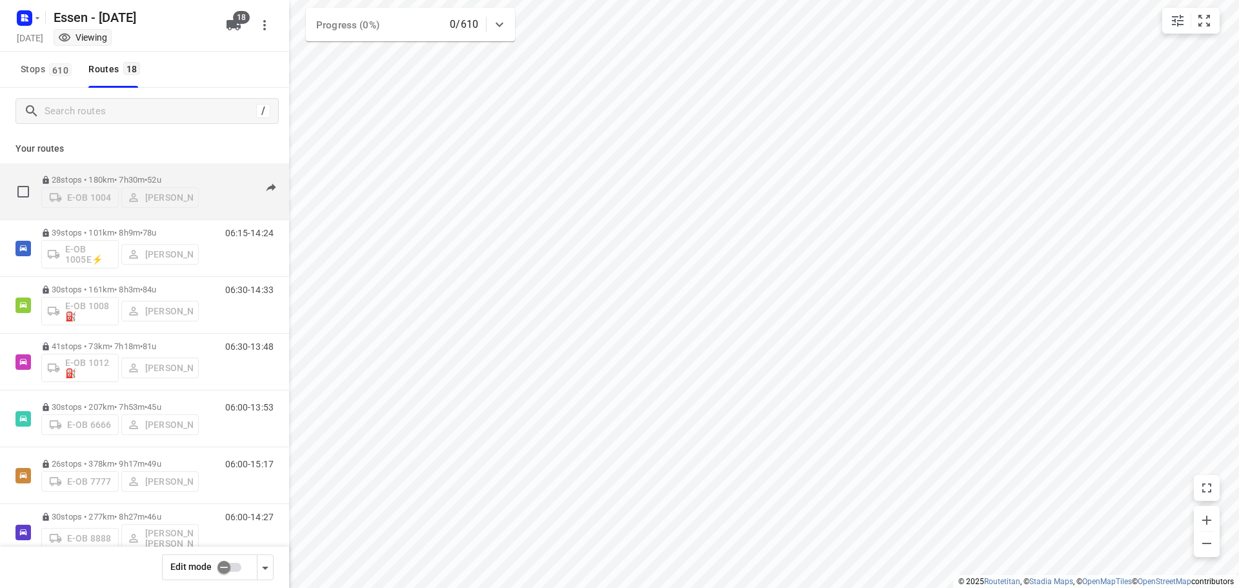
click at [150, 175] on p "28 stops • 180km • 7h30m • 52u" at bounding box center [120, 180] width 158 height 10
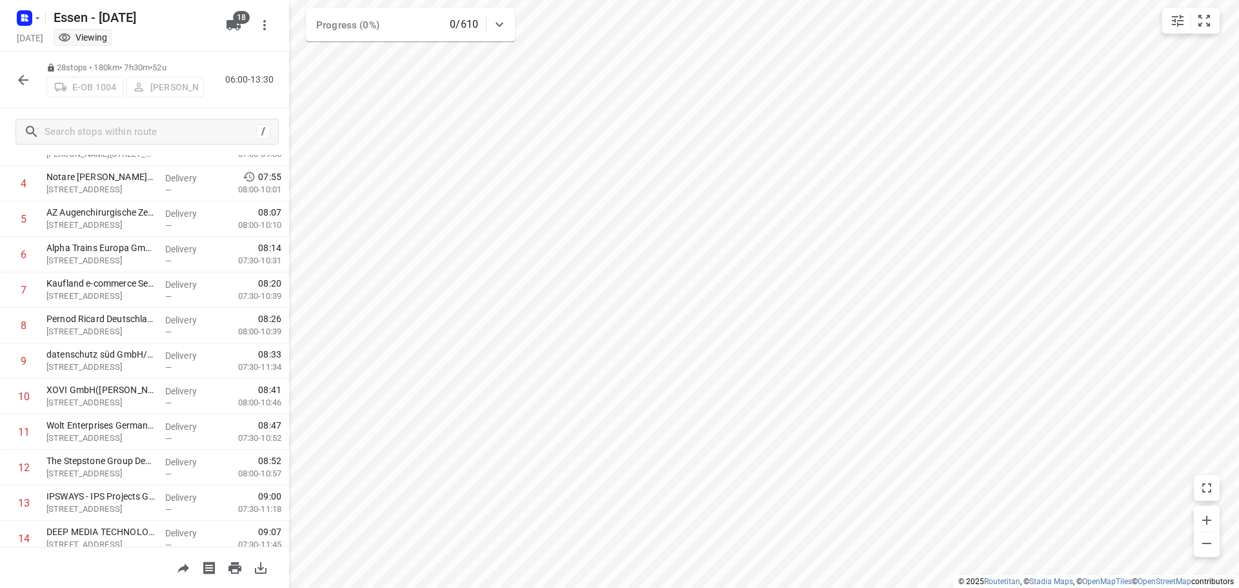
scroll to position [57, 0]
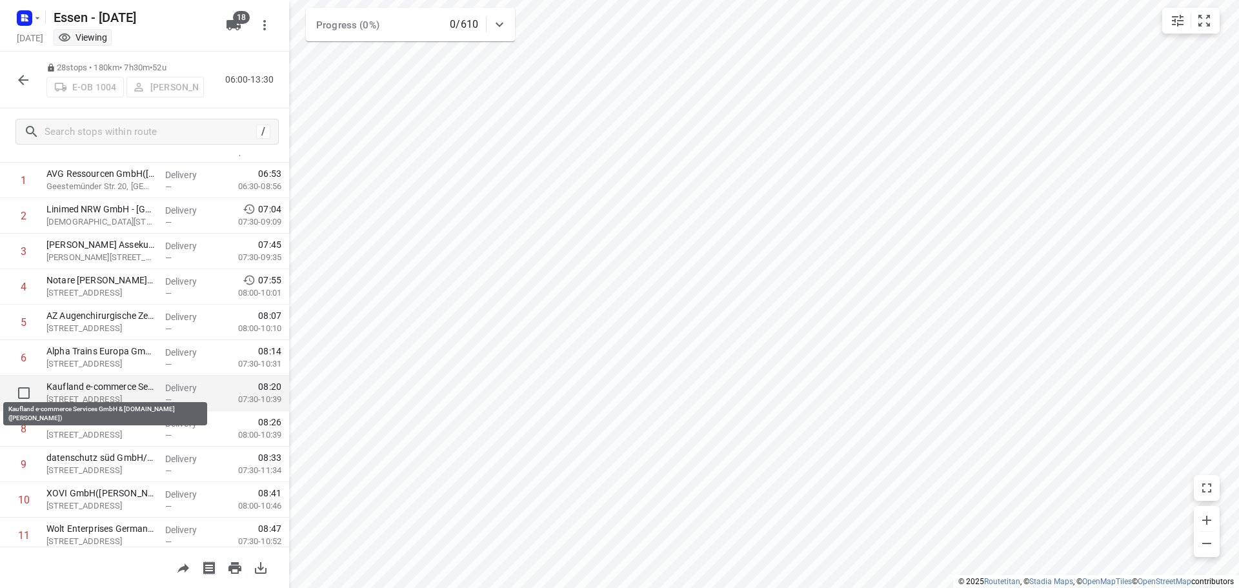
click at [137, 382] on p "Kaufland e-commerce Services GmbH & Co.KG(Nadine Vossen)" at bounding box center [100, 386] width 108 height 13
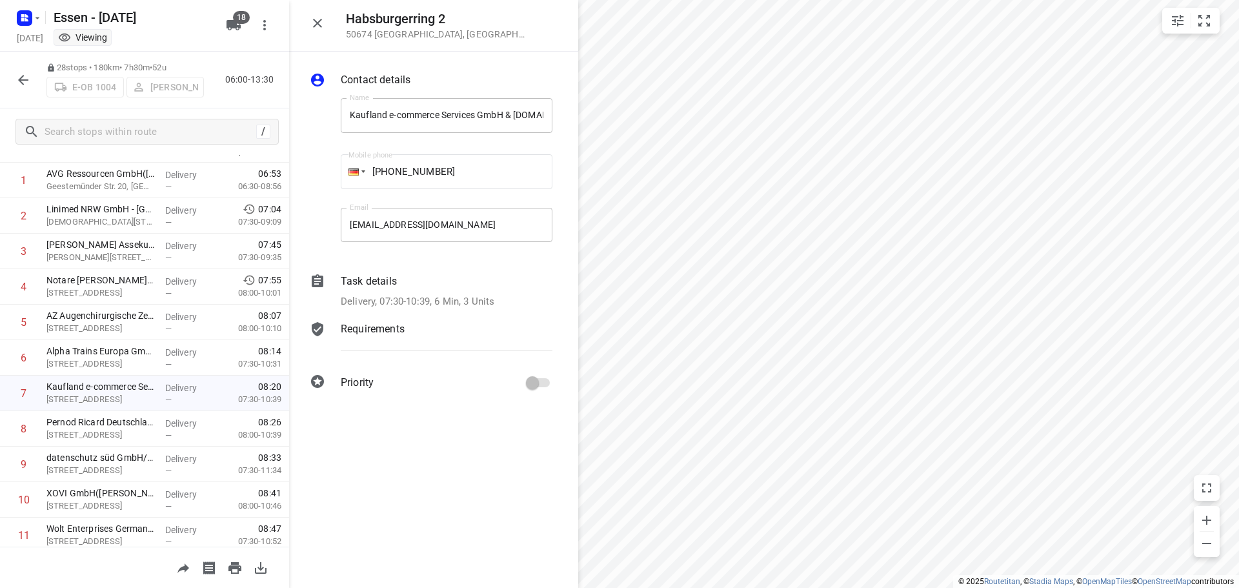
click at [458, 286] on div "Task details" at bounding box center [447, 281] width 212 height 15
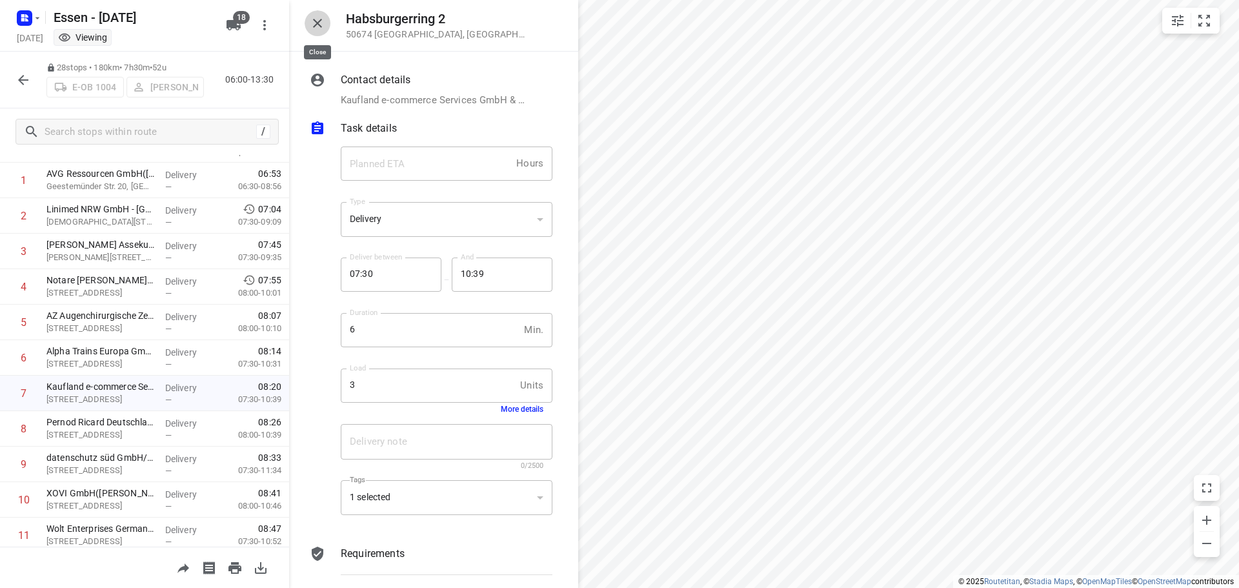
click at [321, 25] on icon "button" at bounding box center [317, 22] width 15 height 15
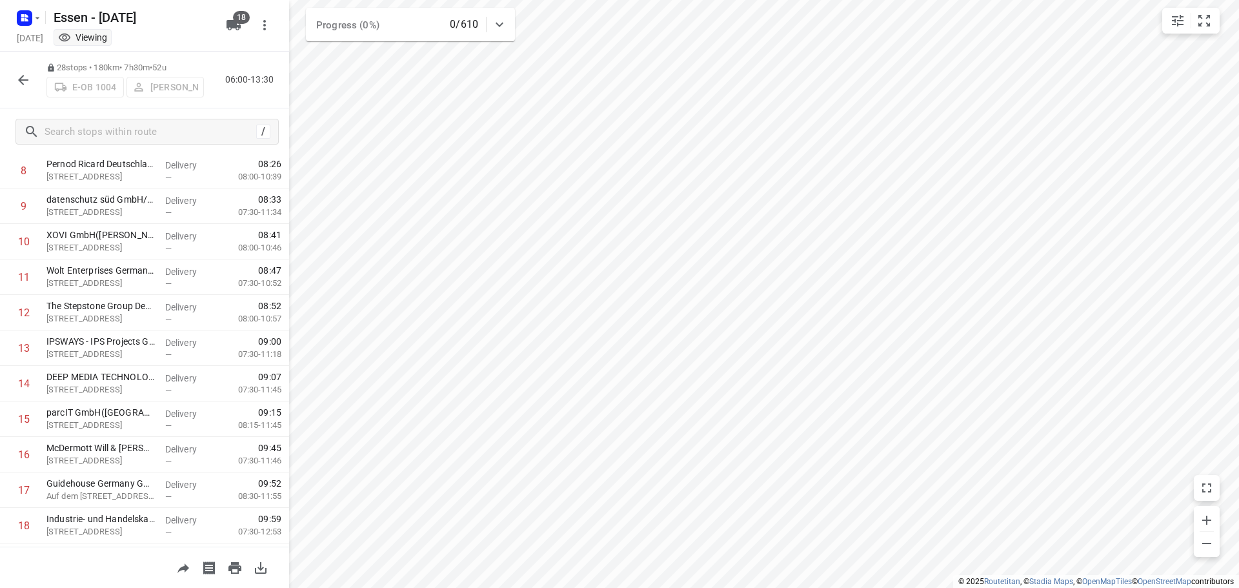
scroll to position [0, 0]
